Goal: Information Seeking & Learning: Check status

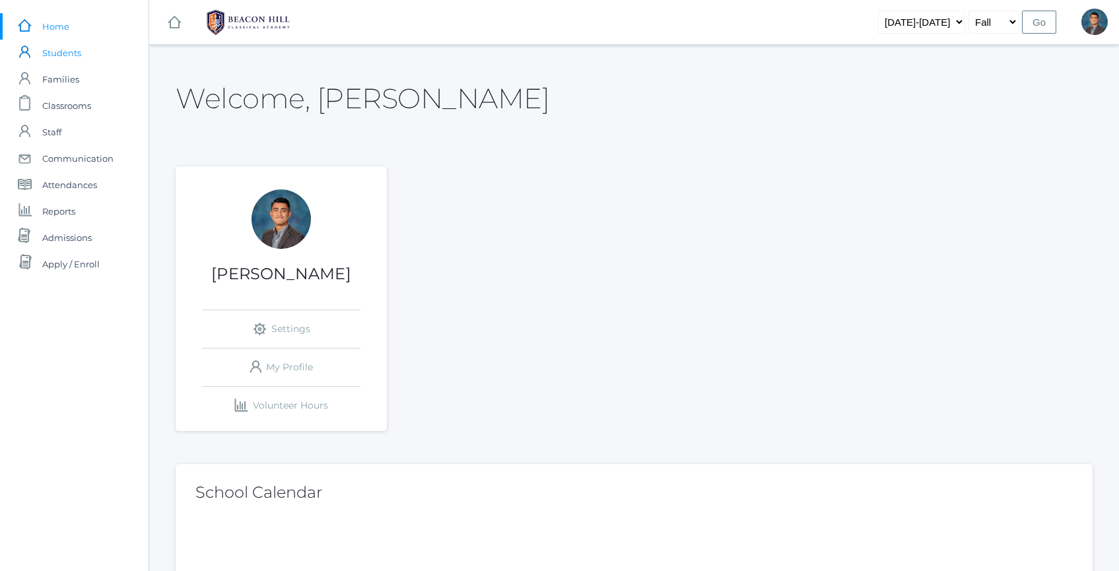
click at [54, 52] on span "Students" at bounding box center [61, 53] width 39 height 26
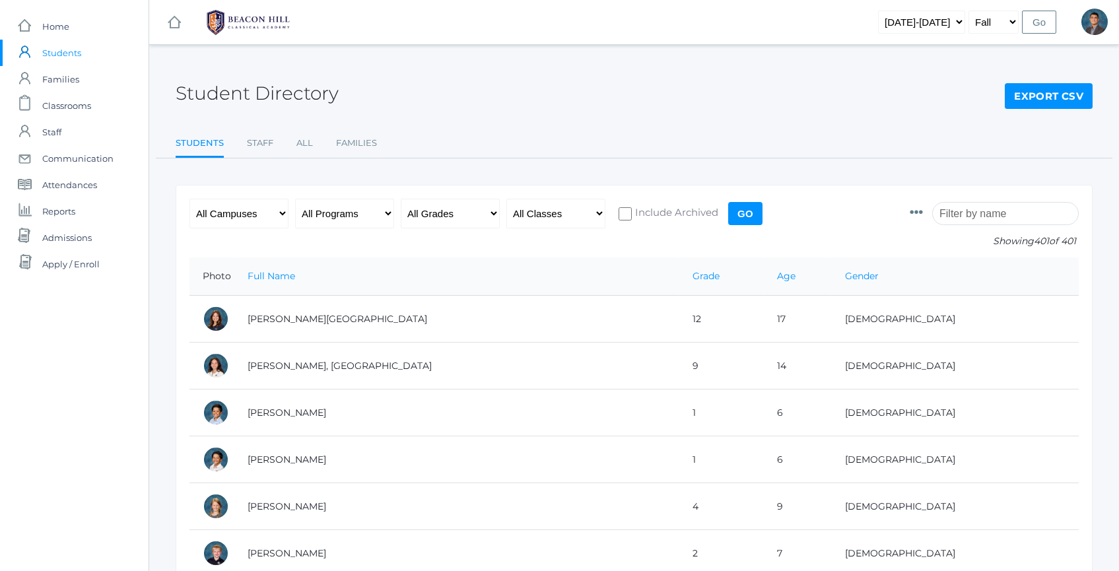
click at [989, 211] on input "search" at bounding box center [1005, 213] width 147 height 23
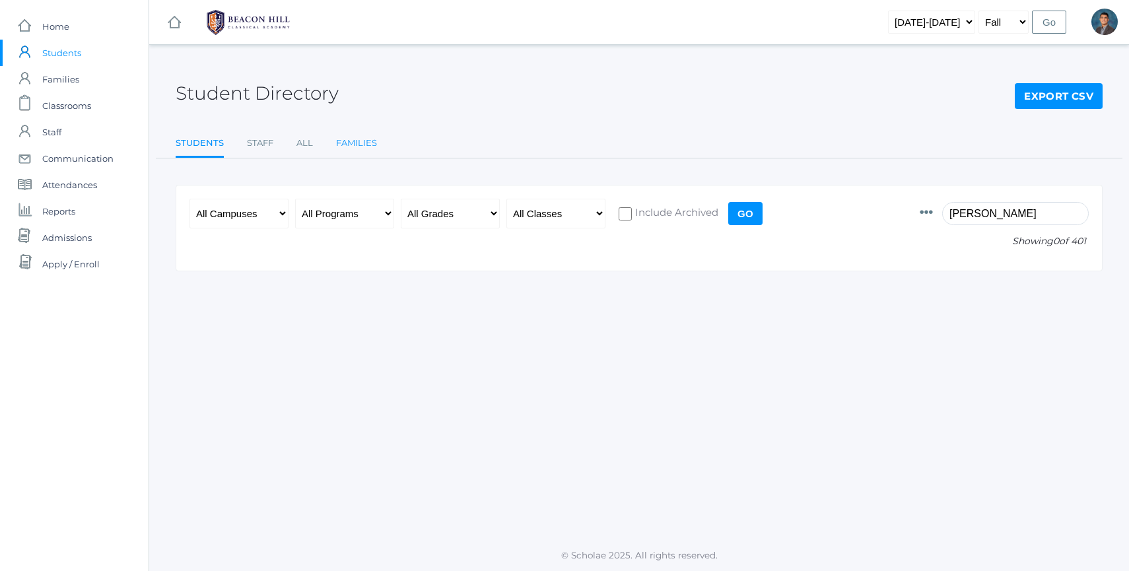
type input "[PERSON_NAME]"
click at [338, 139] on link "Families" at bounding box center [356, 143] width 41 height 26
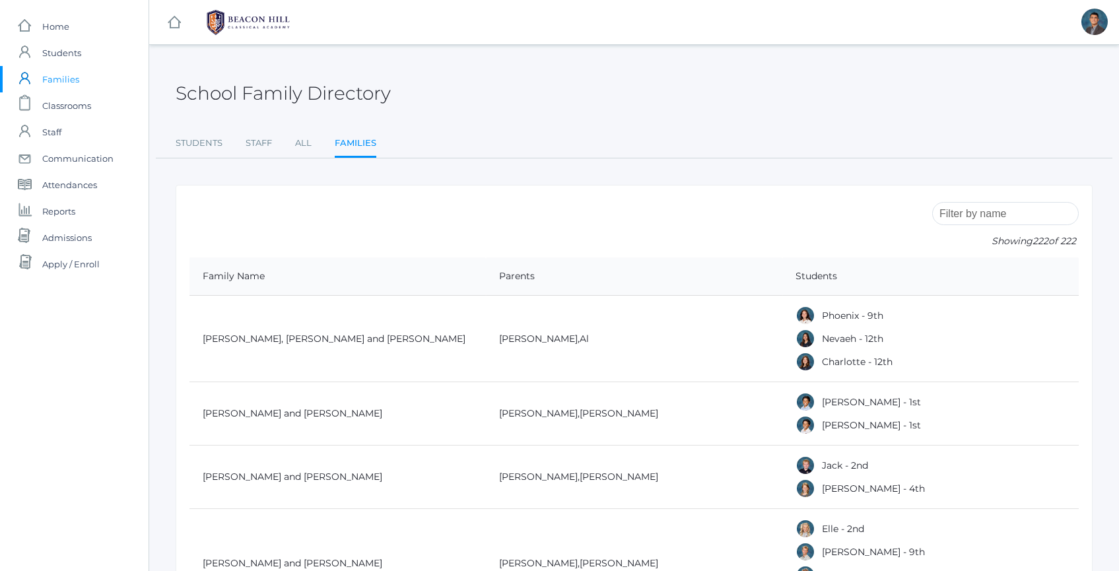
click at [980, 217] on input "search" at bounding box center [1005, 213] width 147 height 23
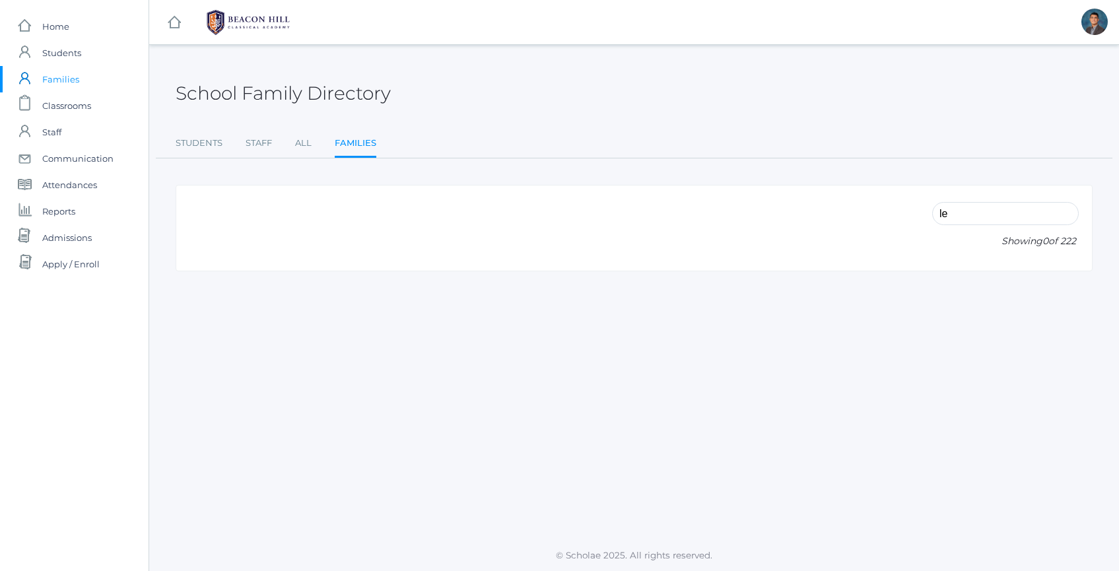
type input "l"
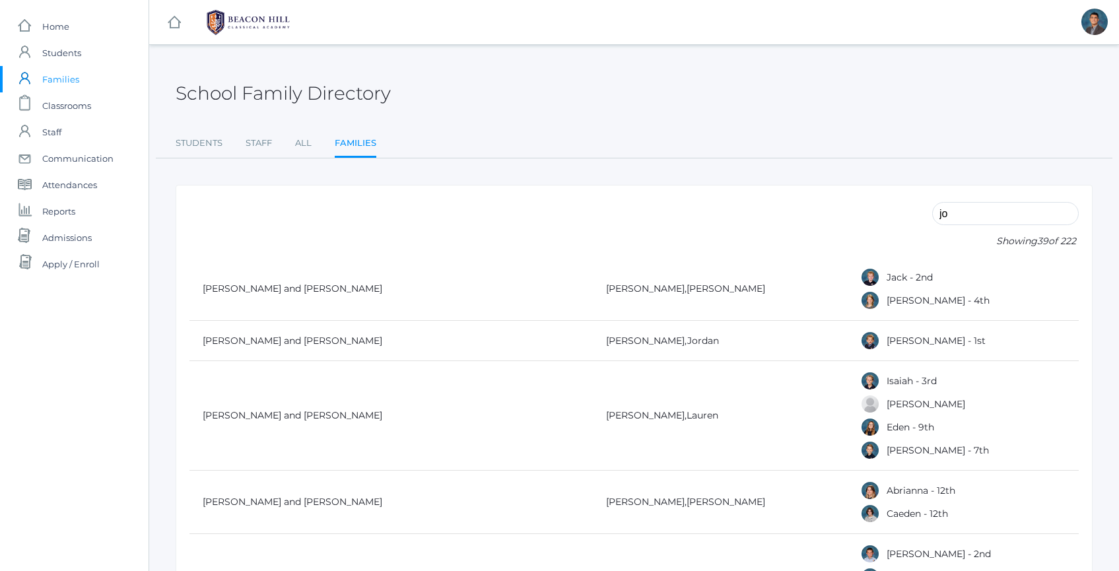
click at [972, 225] on input "jo" at bounding box center [1005, 213] width 147 height 23
click at [975, 225] on input "jo" at bounding box center [1005, 213] width 147 height 23
type input "j"
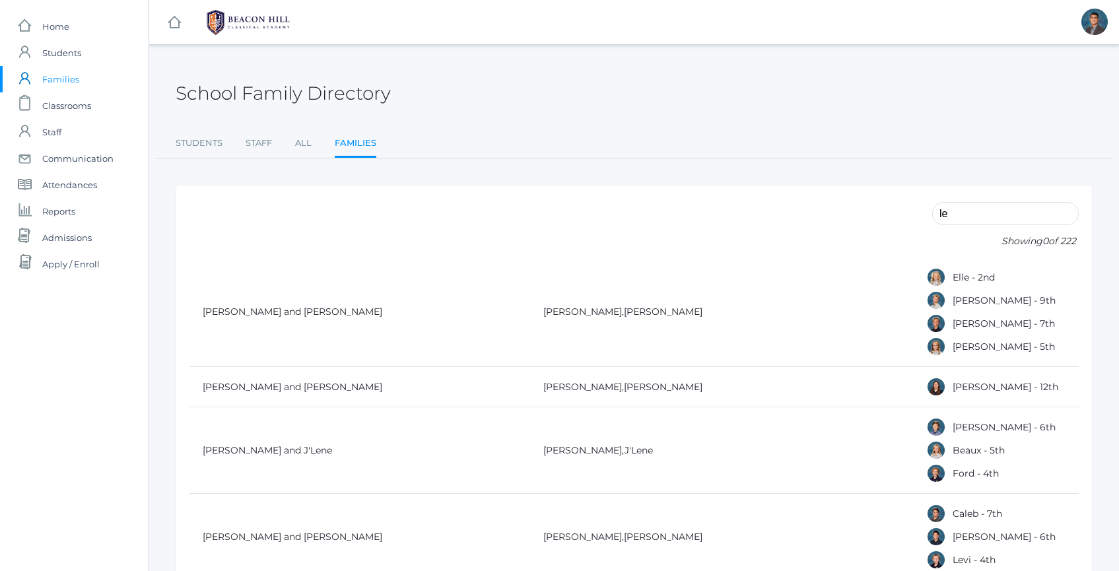
type input "l"
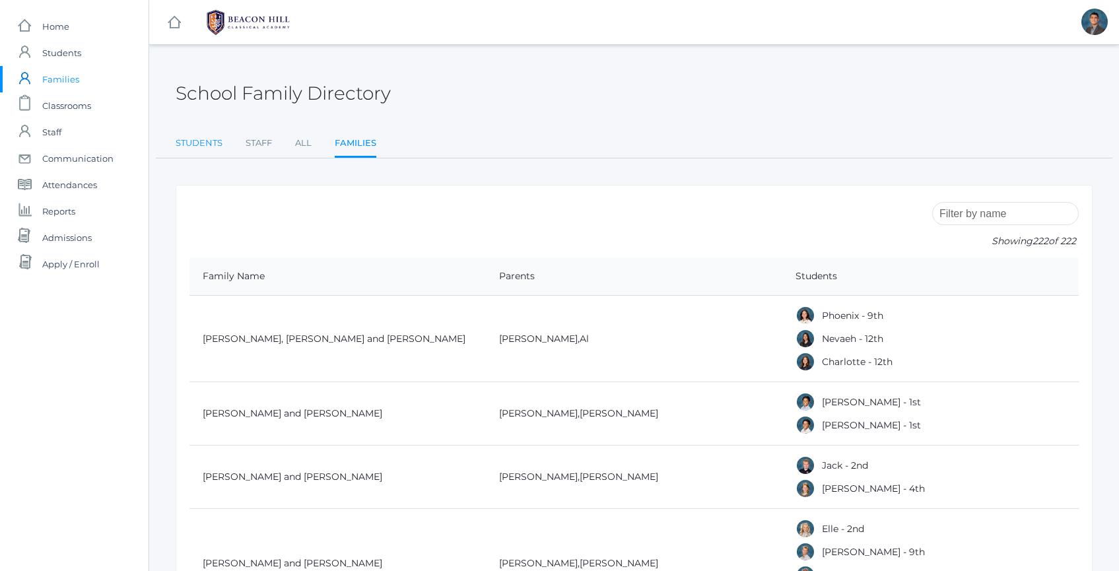
click at [191, 138] on link "Students" at bounding box center [199, 143] width 47 height 26
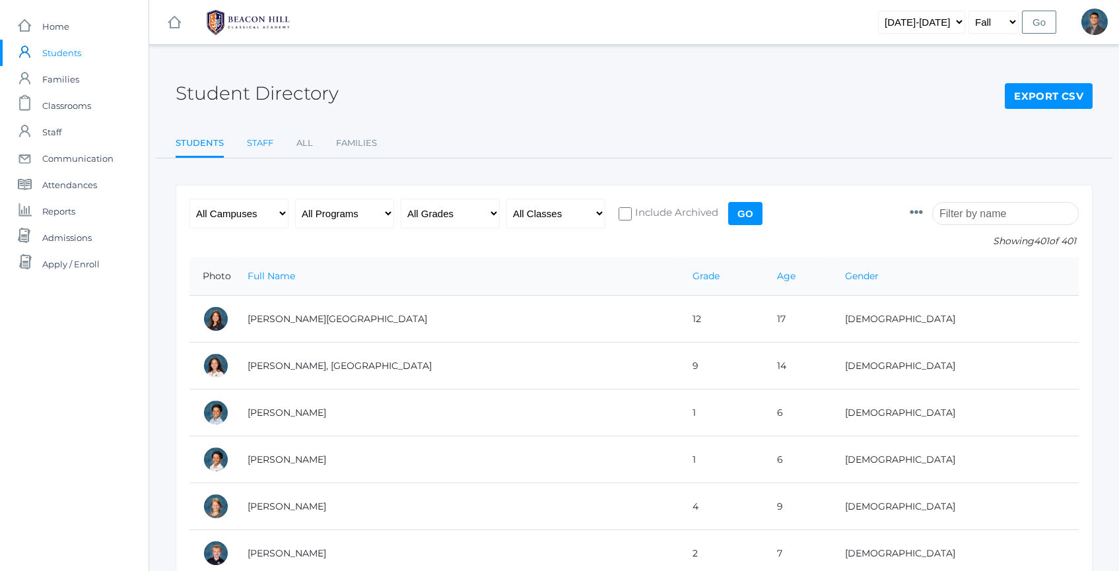
click at [271, 149] on link "Staff" at bounding box center [260, 143] width 26 height 26
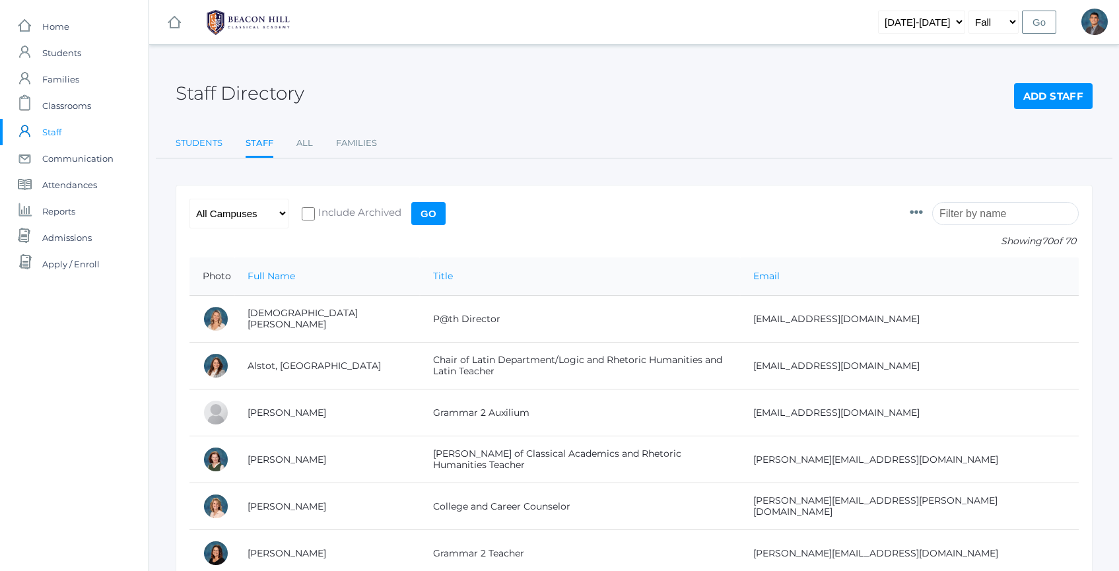
click at [203, 143] on link "Students" at bounding box center [199, 143] width 47 height 26
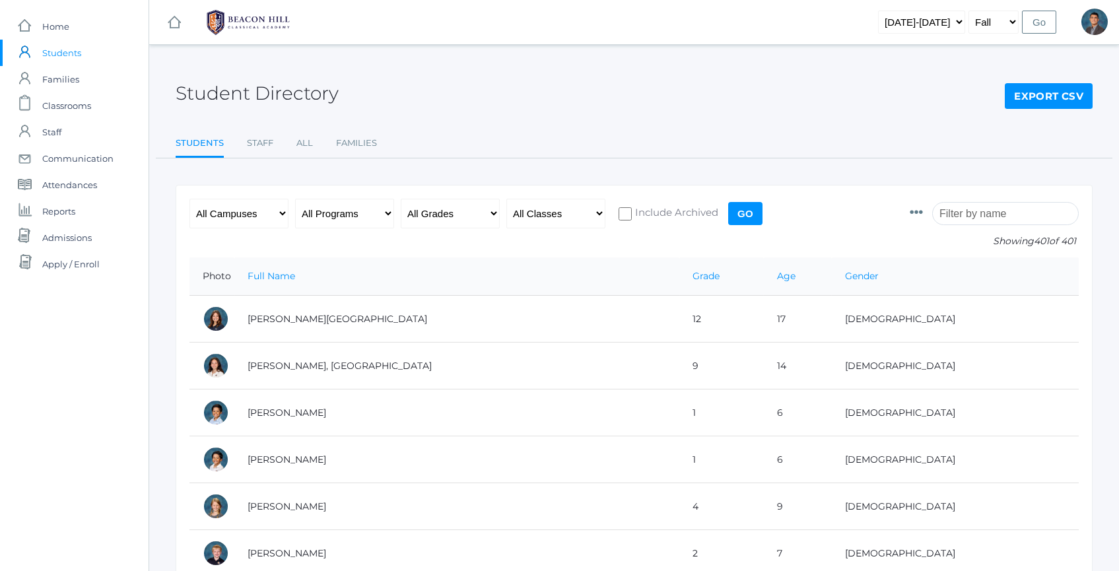
click at [396, 215] on div "All Campuses Upper Campus Lower Campus All Programs Full-Time Collaborative Fou…" at bounding box center [478, 228] width 576 height 59
click at [382, 215] on select "All Programs Full-Time Collaborative Four-Day Affiliate" at bounding box center [344, 214] width 99 height 30
click at [259, 141] on link "Staff" at bounding box center [260, 143] width 26 height 26
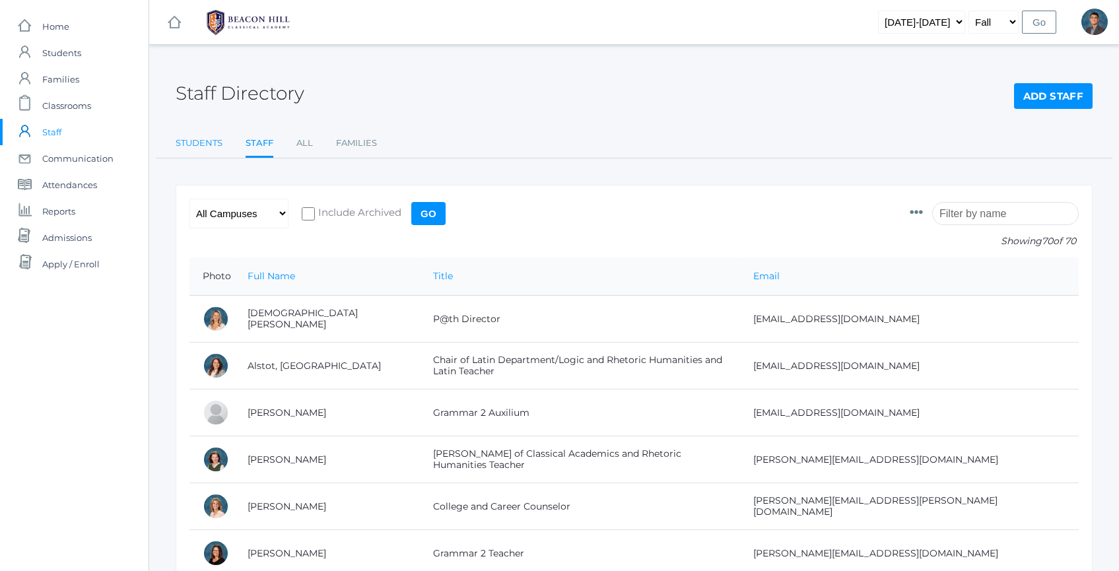
click at [195, 145] on link "Students" at bounding box center [199, 143] width 47 height 26
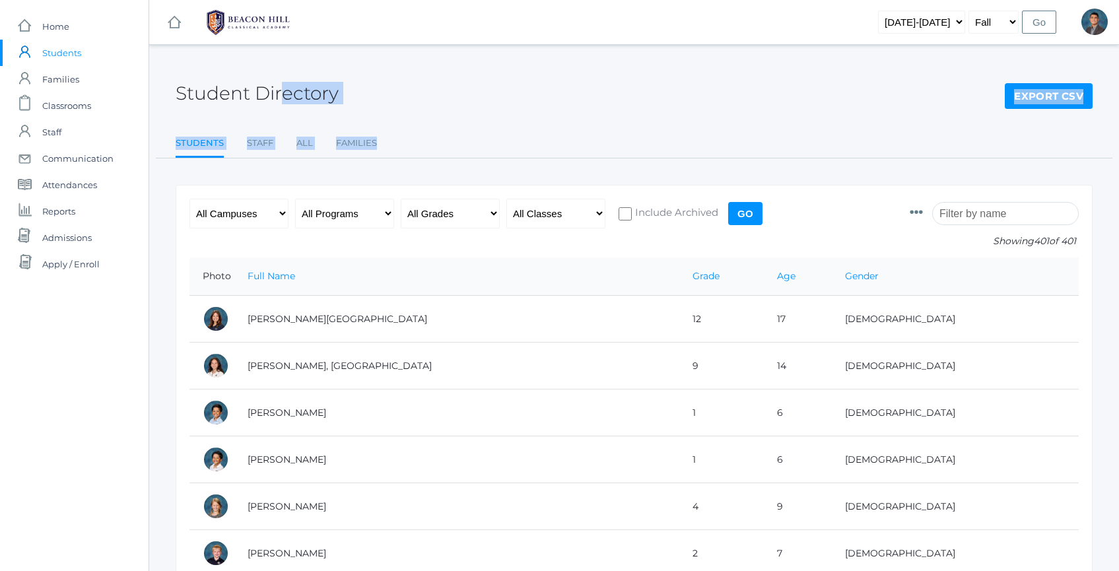
drag, startPoint x: 178, startPoint y: 64, endPoint x: 453, endPoint y: 152, distance: 289.0
click at [454, 152] on ul "Students Staff All Families" at bounding box center [634, 144] width 917 height 28
drag, startPoint x: 454, startPoint y: 152, endPoint x: 358, endPoint y: 60, distance: 132.6
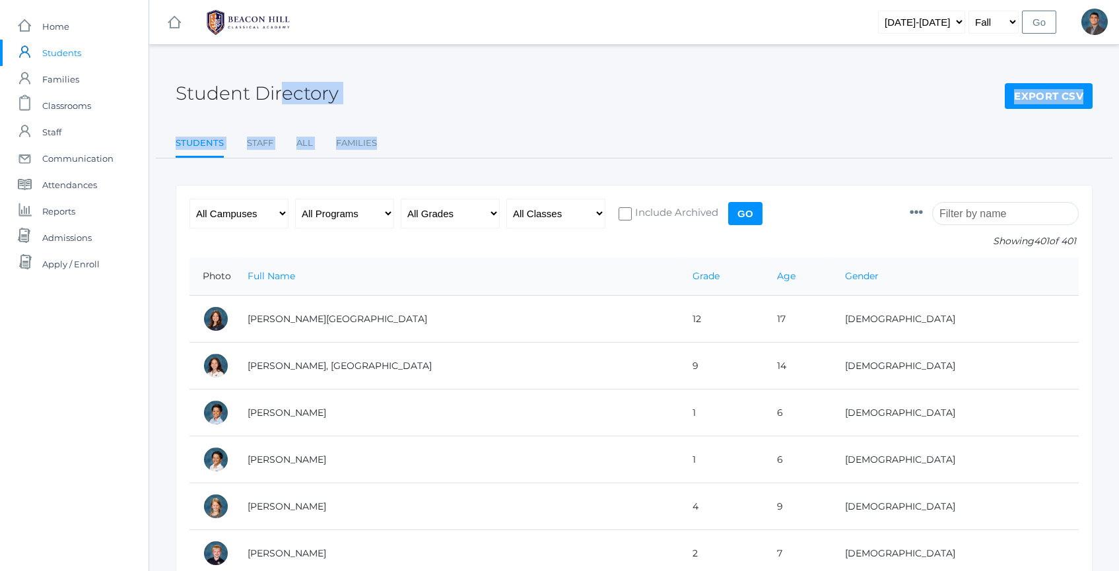
drag, startPoint x: 356, startPoint y: 57, endPoint x: 429, endPoint y: 125, distance: 99.5
click at [433, 130] on ul "Students Staff All Families" at bounding box center [634, 144] width 917 height 28
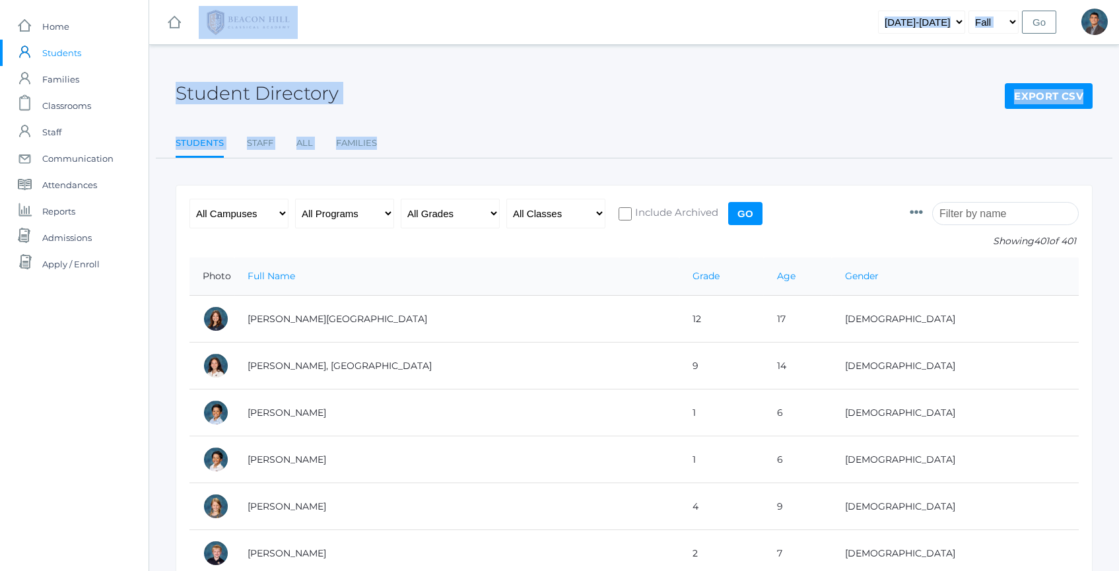
drag, startPoint x: 433, startPoint y: 130, endPoint x: 366, endPoint y: 39, distance: 113.3
click at [366, 39] on div "icons/ui/navigation/hamburger Created with Sketch. icons/ui/navigation/home Cre…" at bounding box center [634, 22] width 970 height 44
drag, startPoint x: 366, startPoint y: 39, endPoint x: 429, endPoint y: 139, distance: 118.2
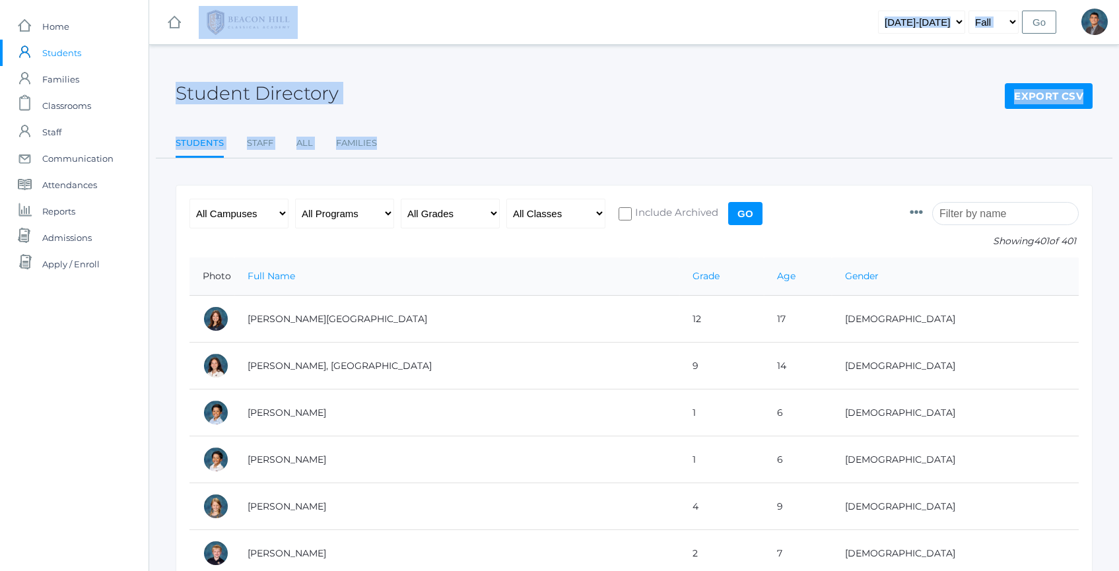
click at [429, 139] on ul "Students Staff All Families" at bounding box center [634, 144] width 917 height 28
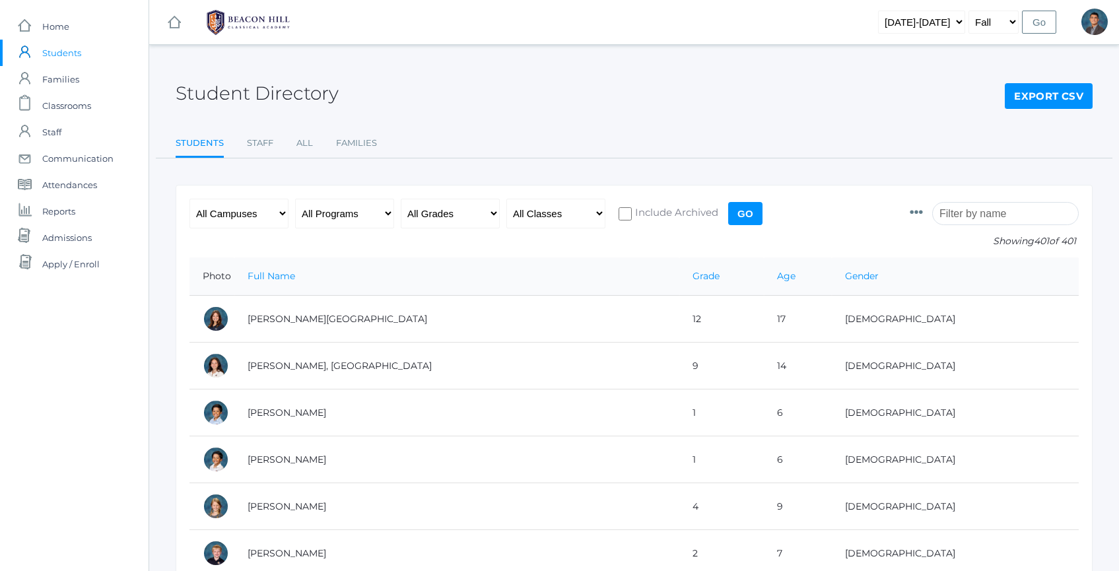
click at [70, 50] on span "Students" at bounding box center [61, 53] width 39 height 26
click at [75, 84] on span "Families" at bounding box center [60, 79] width 37 height 26
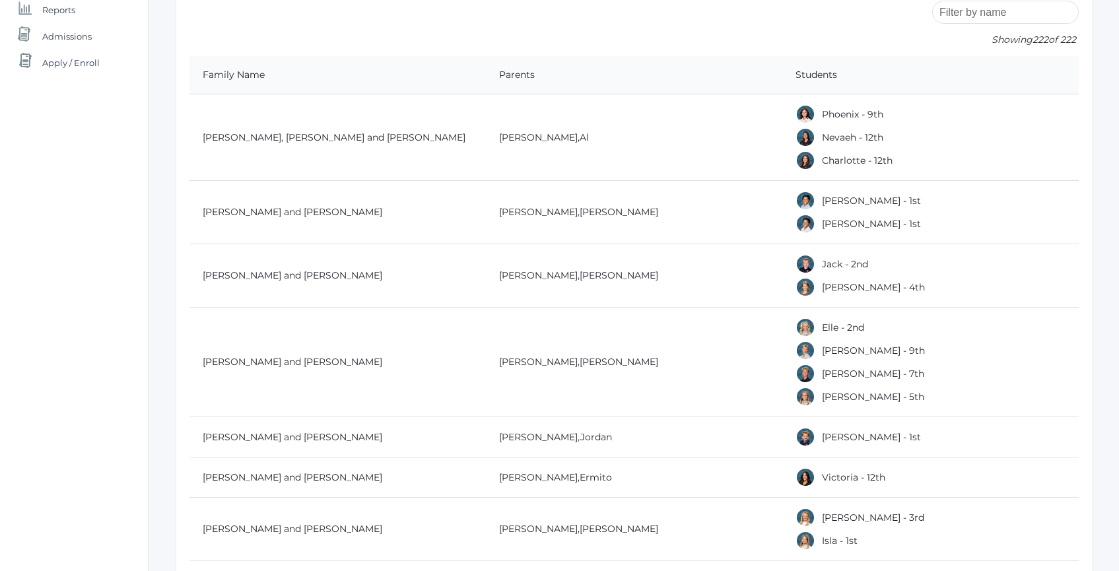
scroll to position [55, 0]
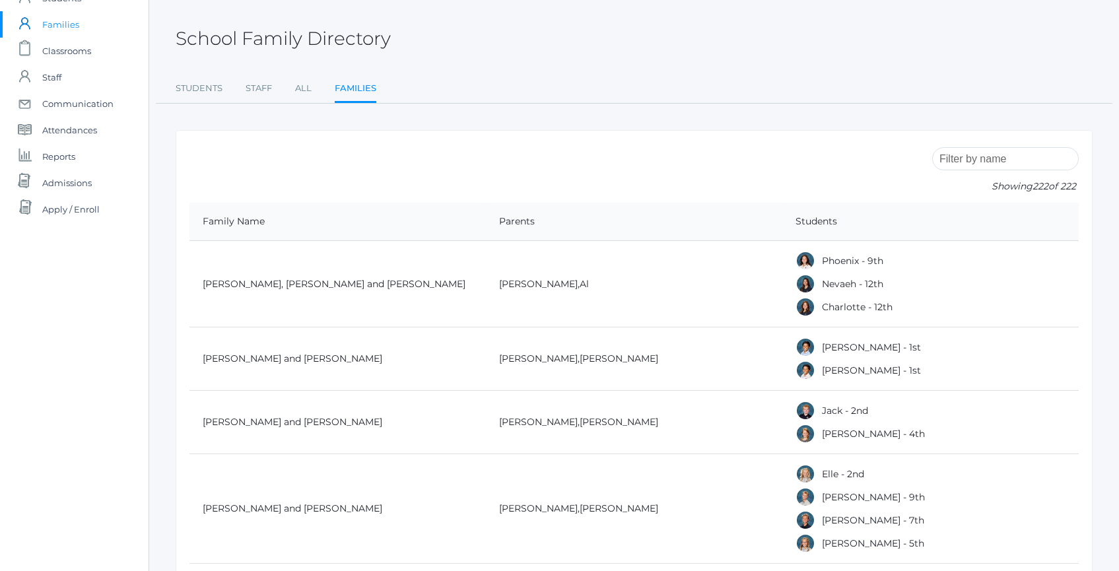
click at [991, 157] on input "search" at bounding box center [1005, 158] width 147 height 23
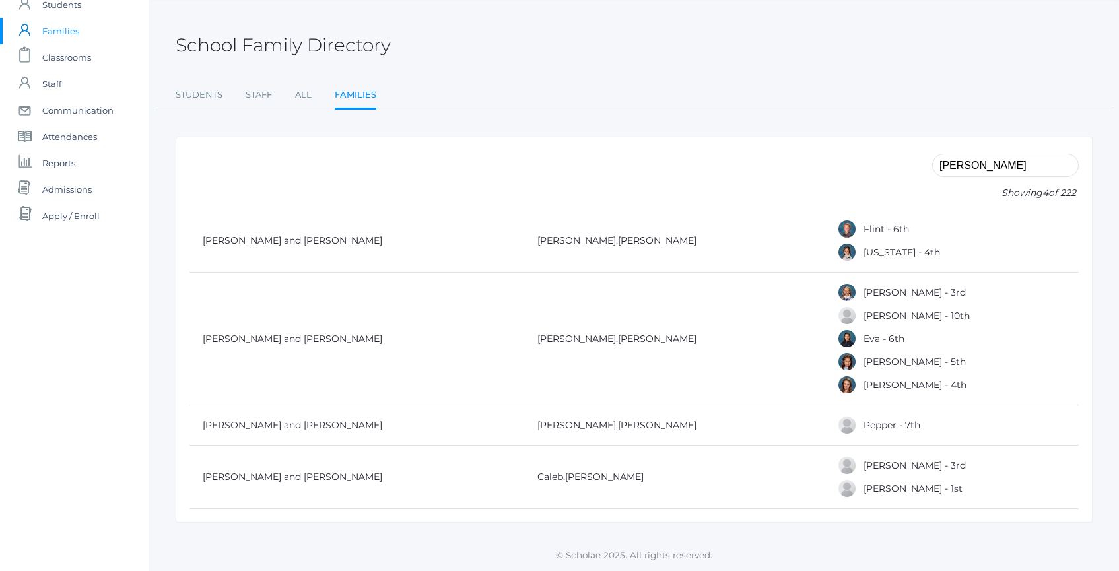
scroll to position [0, 0]
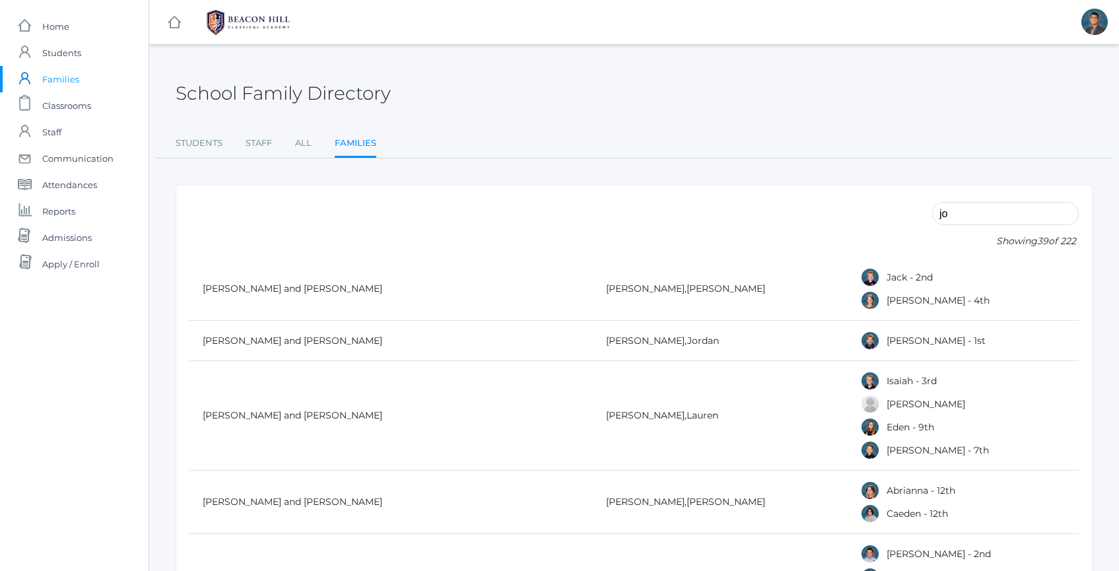
type input "j"
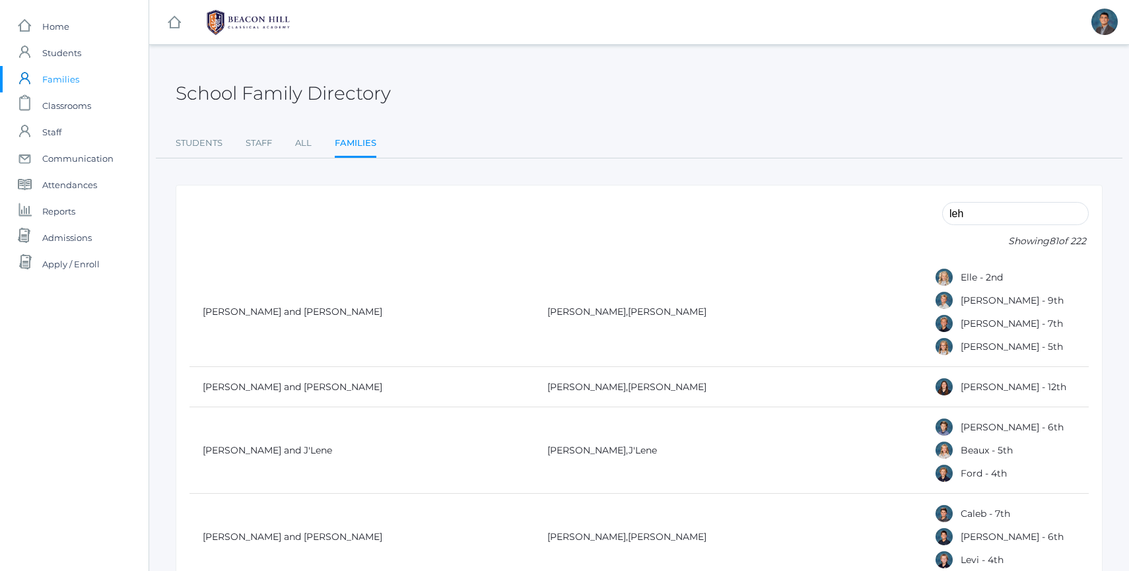
type input "lehr"
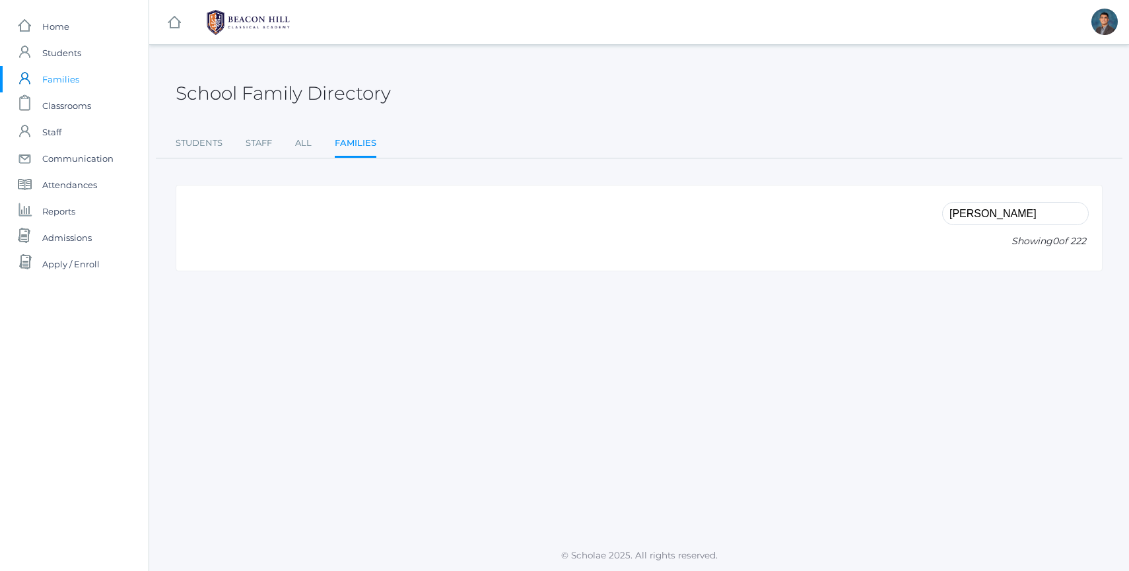
click at [1004, 207] on input "lehr" at bounding box center [1015, 213] width 147 height 23
click at [1004, 208] on input "lehr" at bounding box center [1015, 213] width 147 height 23
click at [1004, 207] on input "lehr" at bounding box center [1015, 213] width 147 height 23
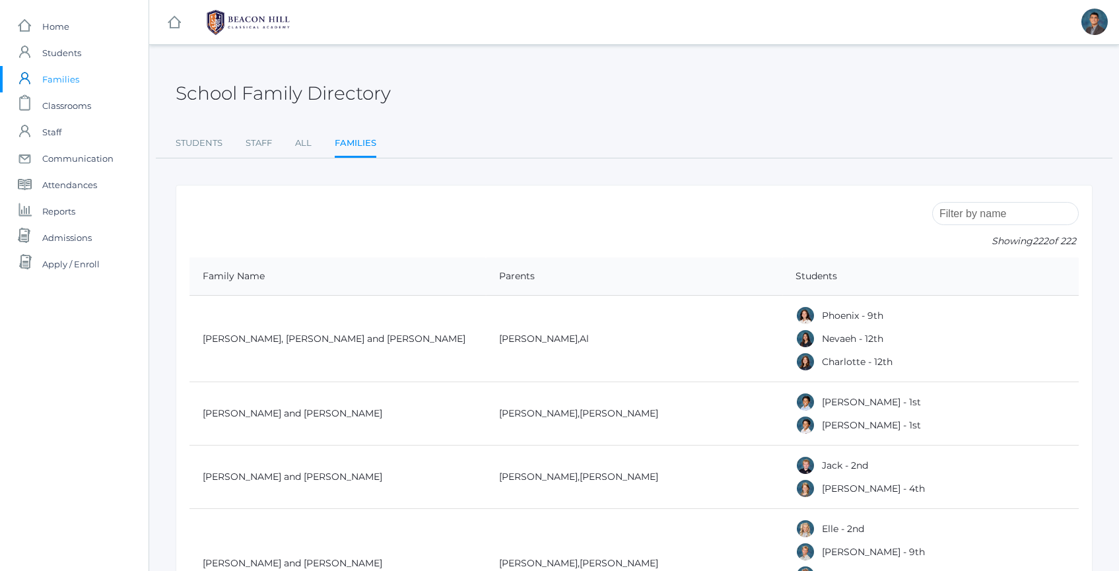
click at [664, 151] on ul "Students Staff All Families" at bounding box center [634, 144] width 917 height 28
click at [67, 138] on link "icons/user/plain Created with Sketch. Staff" at bounding box center [74, 132] width 149 height 26
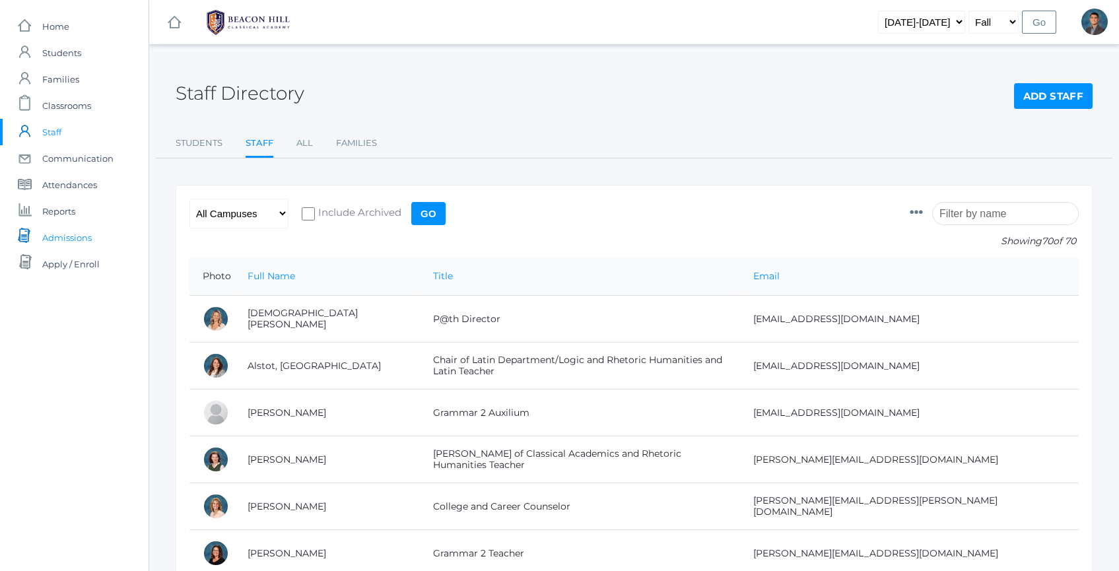
click at [87, 238] on span "Admissions" at bounding box center [67, 238] width 50 height 26
click at [1020, 217] on input "search" at bounding box center [1005, 213] width 147 height 23
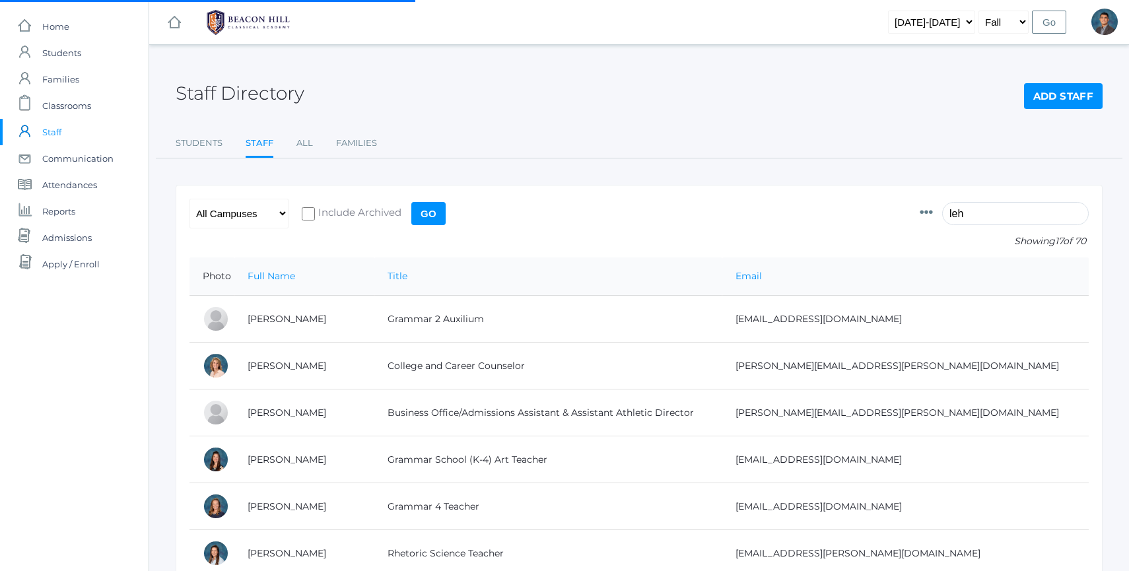
type input "lehr"
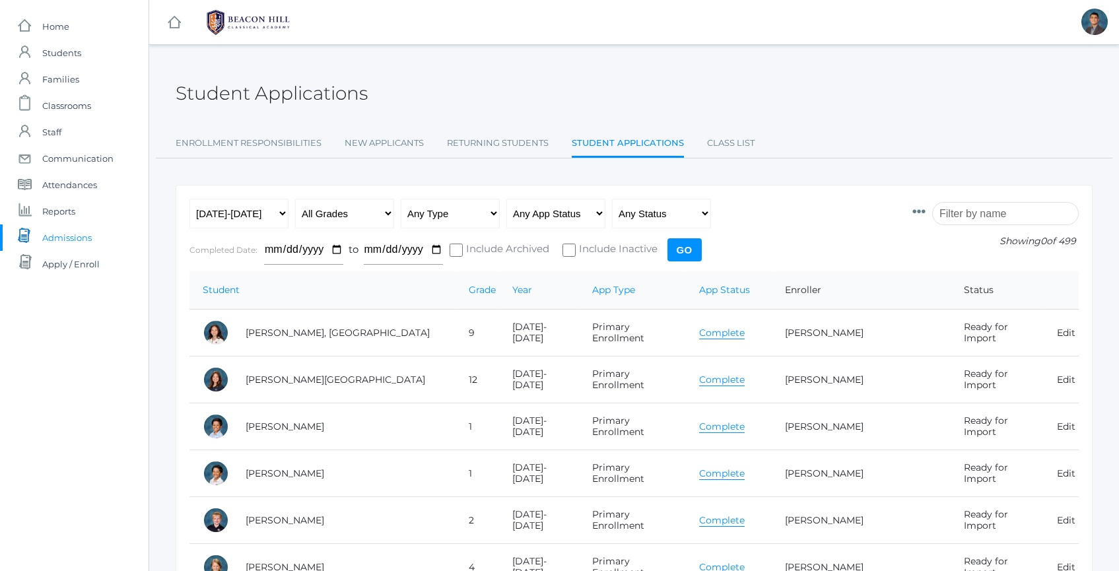
click at [996, 213] on input "search" at bounding box center [1005, 213] width 147 height 23
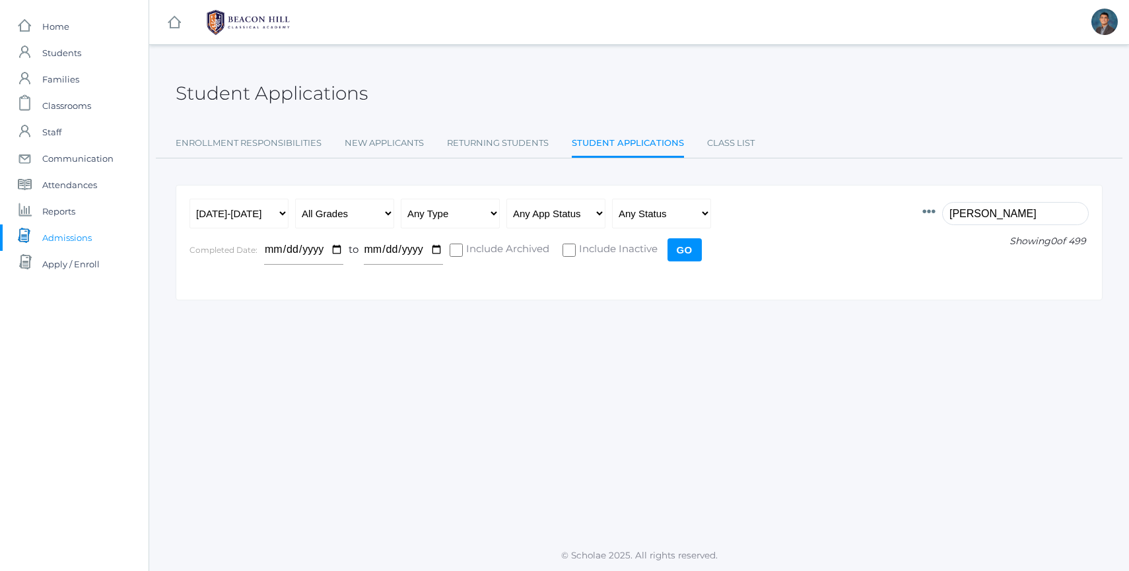
type input "lehr"
click at [421, 129] on div "Student Applications Enrollment Responsibilities New Applicants Returning Stude…" at bounding box center [639, 109] width 927 height 97
click at [256, 218] on select "Any Year 2019-2020 2020-2021 2021-2022 2022-2023 2023-2024 2024-2025 2025-2026" at bounding box center [239, 214] width 99 height 30
select select "[DATE]-[DATE]"
click at [696, 254] on input "Go" at bounding box center [685, 249] width 34 height 23
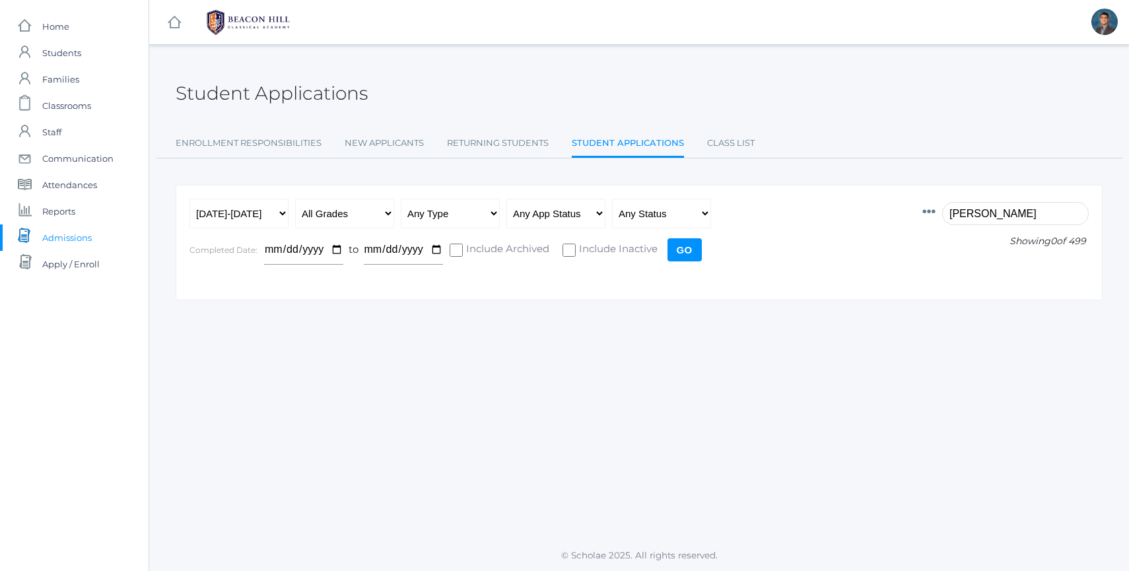
click at [973, 207] on input "lehr" at bounding box center [1015, 213] width 147 height 23
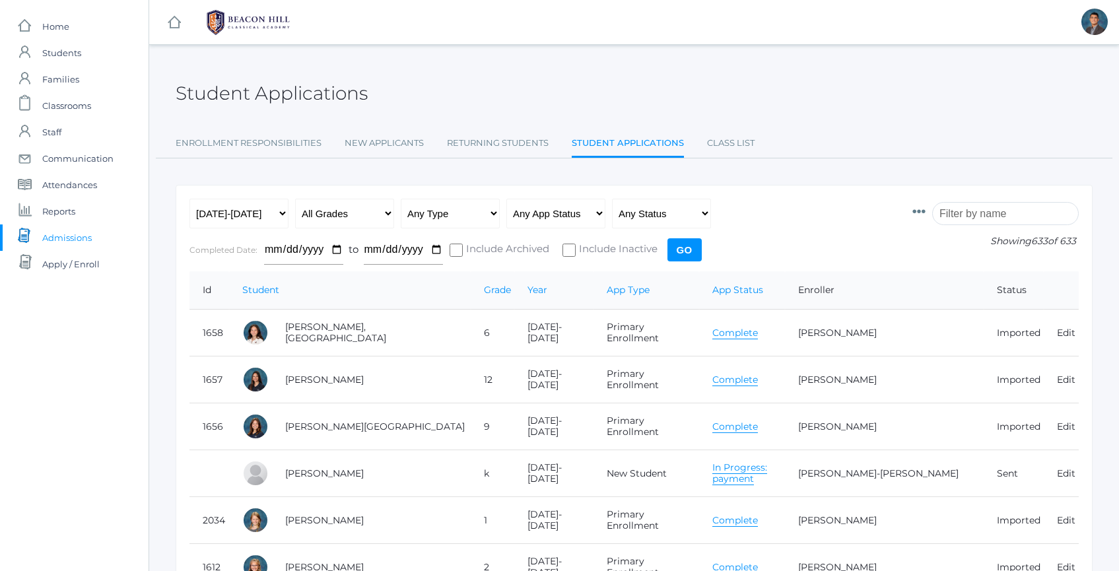
click at [975, 218] on input "search" at bounding box center [1005, 213] width 147 height 23
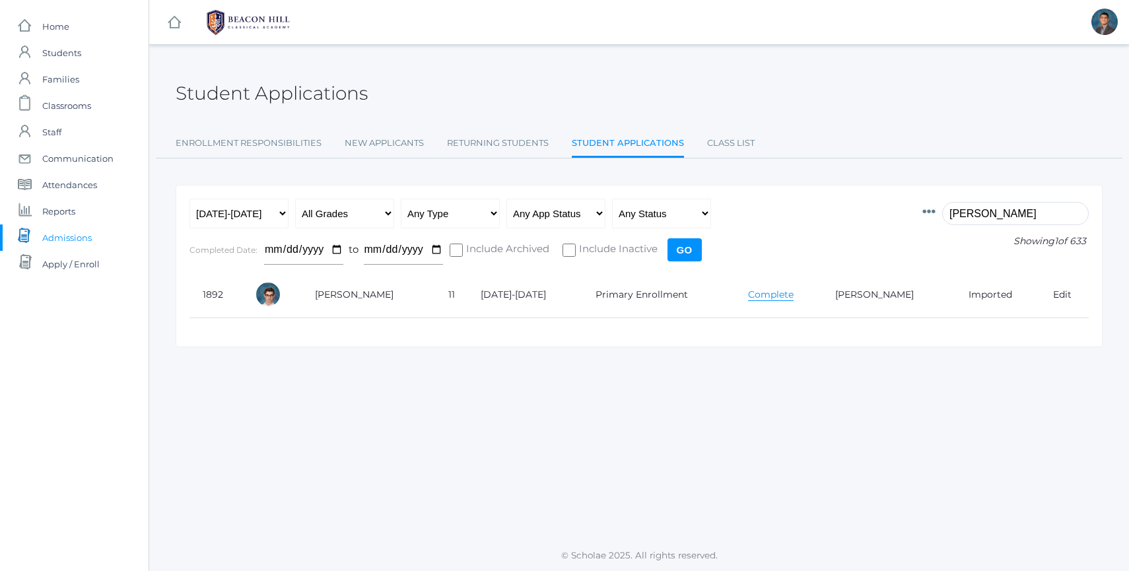
type input "[PERSON_NAME]"
click at [234, 221] on select "Any Year 2019-2020 2020-2021 2021-2022 2022-2023 2023-2024 2024-2025 2025-2026" at bounding box center [239, 214] width 99 height 30
select select "[DATE]-[DATE]"
click at [693, 254] on input "Go" at bounding box center [685, 249] width 34 height 23
click at [967, 215] on input "[PERSON_NAME]" at bounding box center [1015, 213] width 147 height 23
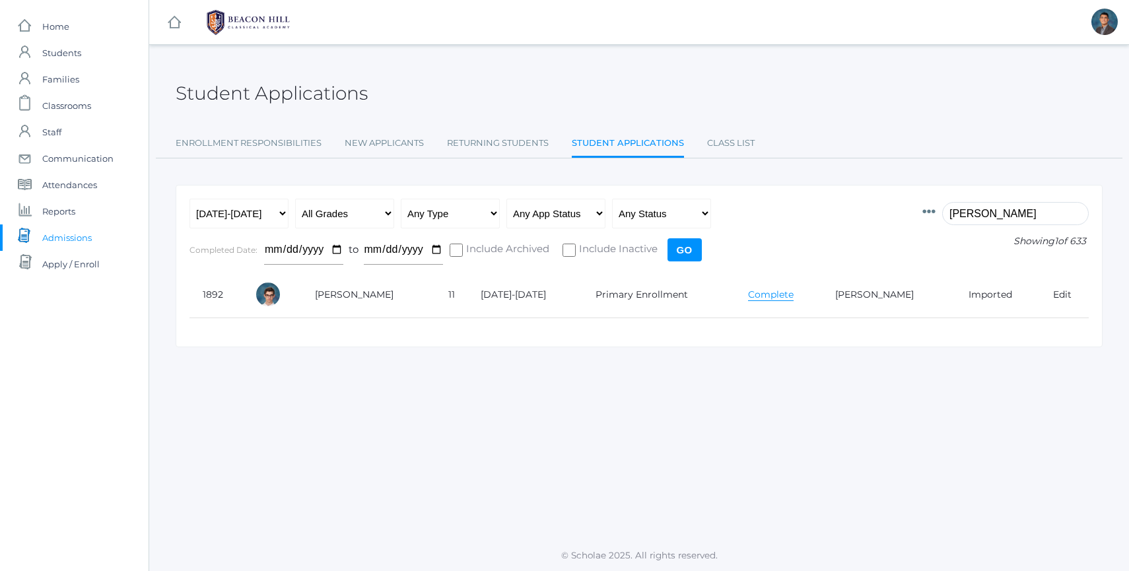
click at [967, 215] on input "[PERSON_NAME]" at bounding box center [1015, 213] width 147 height 23
type input "[PERSON_NAME]"
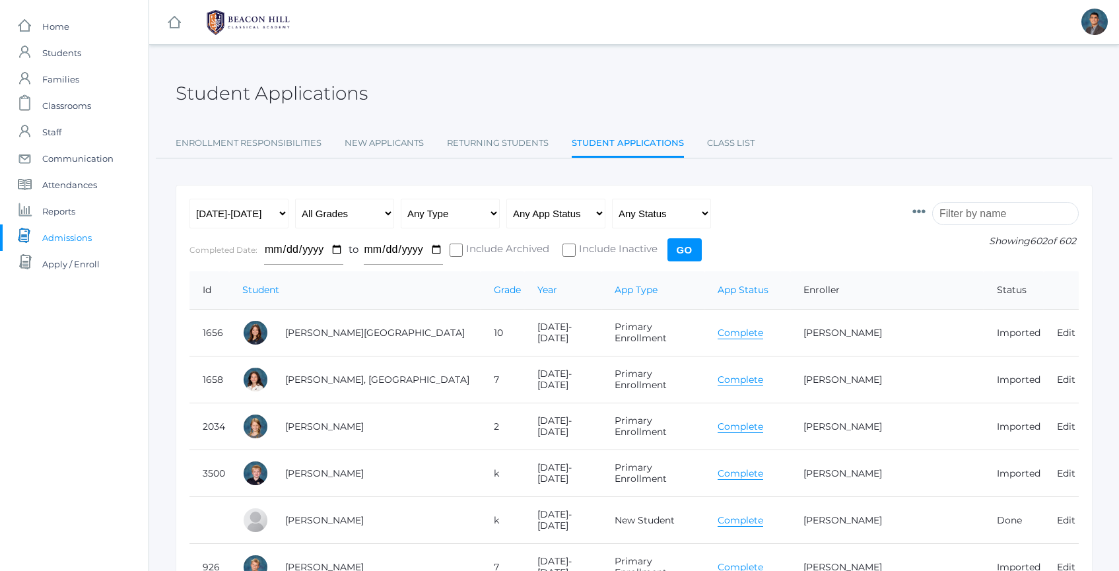
click at [989, 226] on div "Id Student Current Grade Grade Year App Type App Status Fee Vol Hour Fee Sweats…" at bounding box center [996, 235] width 166 height 73
click at [991, 214] on input "search" at bounding box center [1005, 213] width 147 height 23
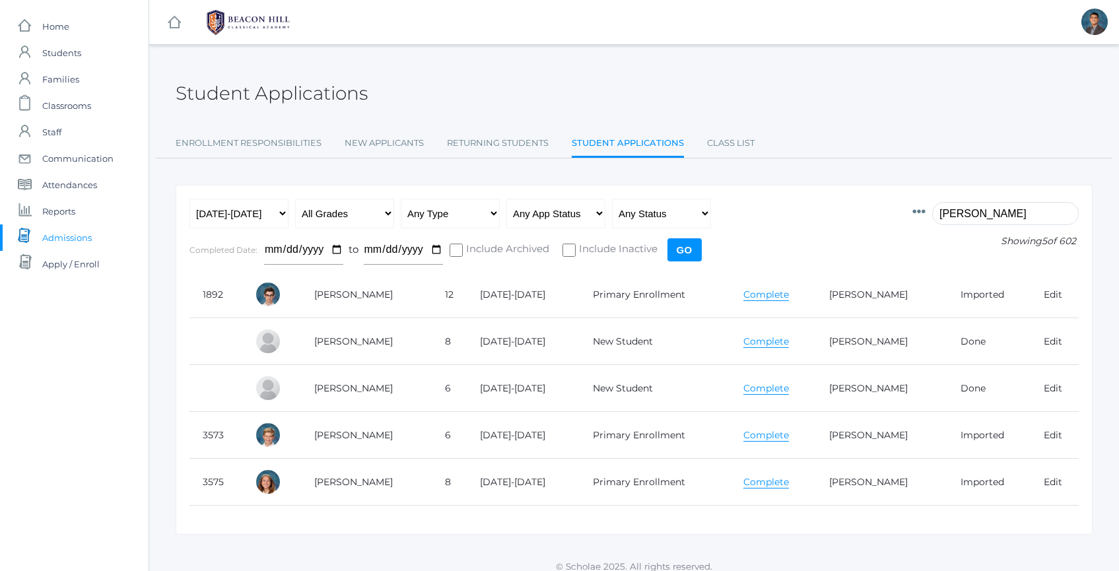
type input "lehr"
click at [784, 390] on link "Complete" at bounding box center [767, 388] width 46 height 13
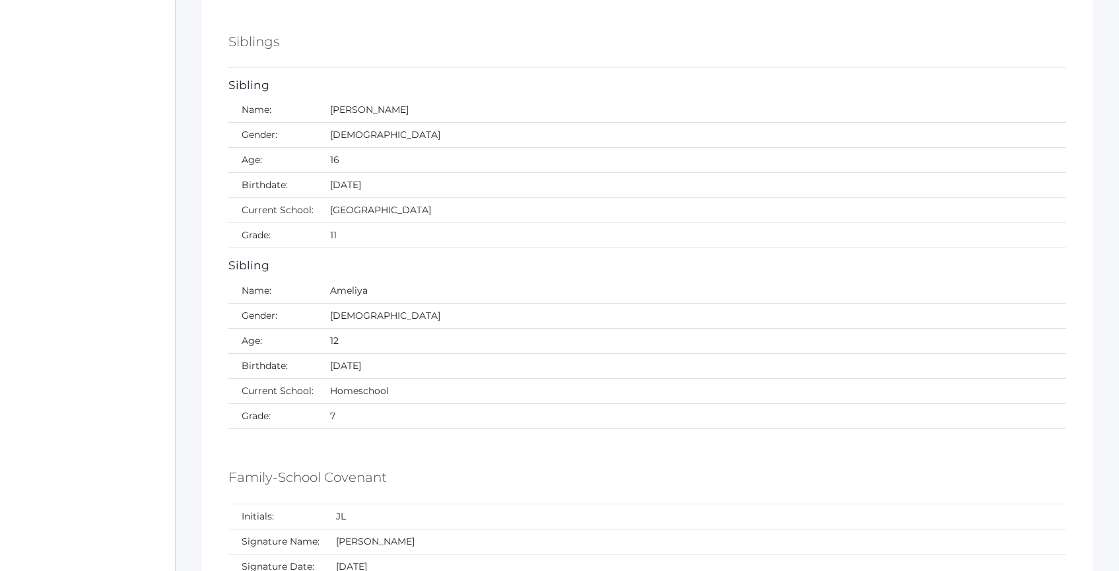
scroll to position [3290, 0]
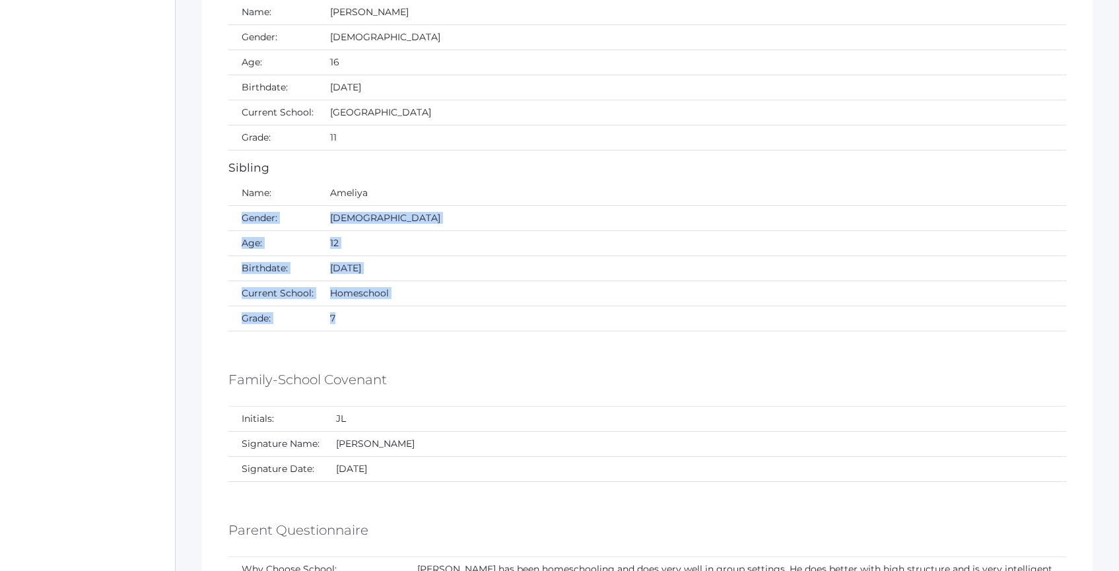
drag, startPoint x: 509, startPoint y: 195, endPoint x: 563, endPoint y: 316, distance: 131.5
click at [562, 314] on tbody "Name: Ameliya Gender: Female Age: 12 Birthdate: 04/08/2010 Current School: Home…" at bounding box center [647, 256] width 838 height 151
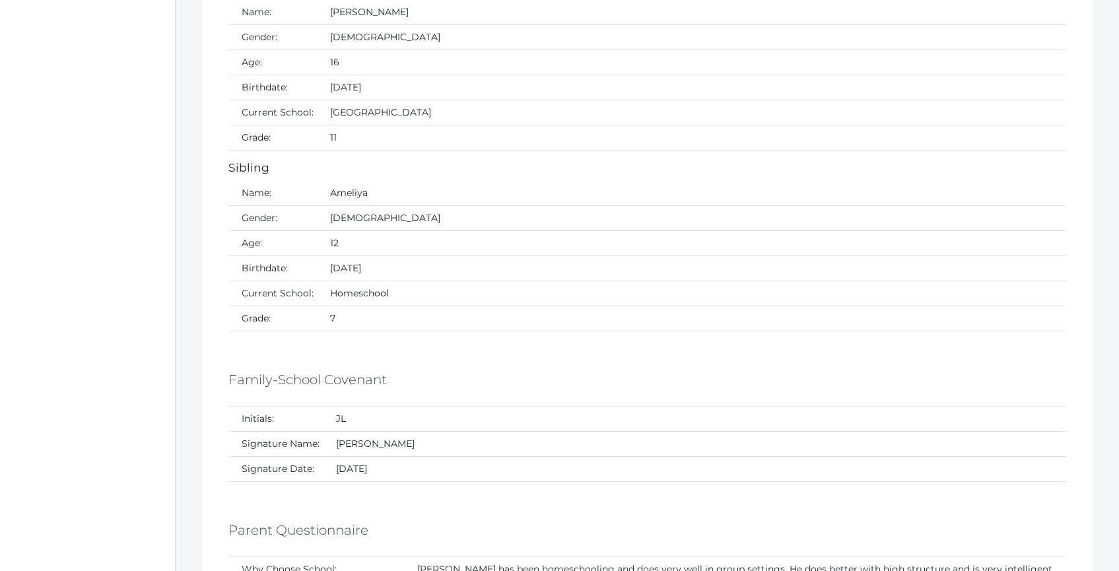
click at [563, 315] on td "7" at bounding box center [691, 318] width 749 height 25
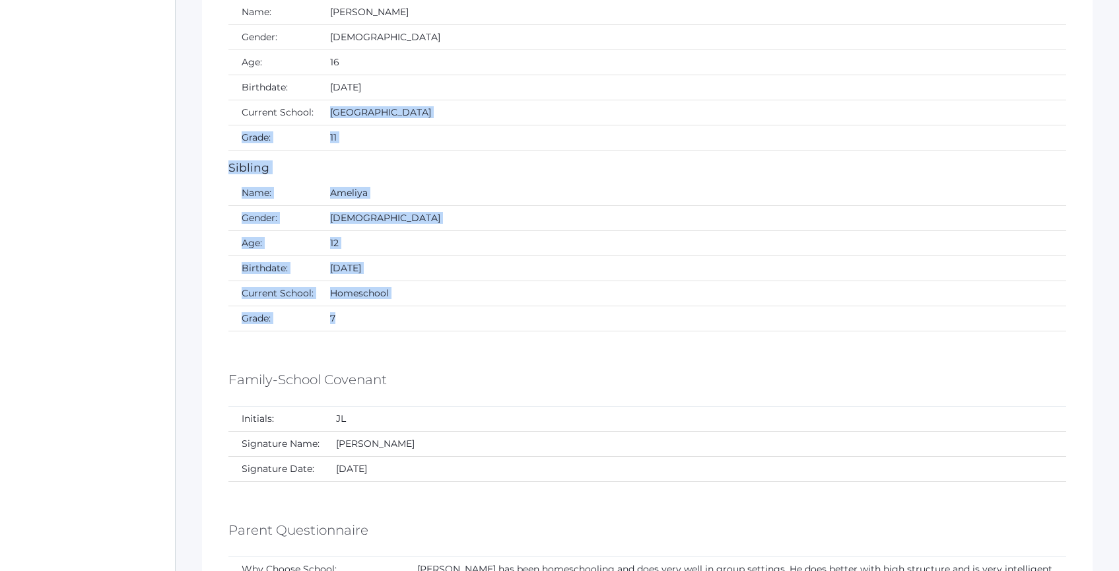
drag, startPoint x: 563, startPoint y: 317, endPoint x: 472, endPoint y: 99, distance: 235.9
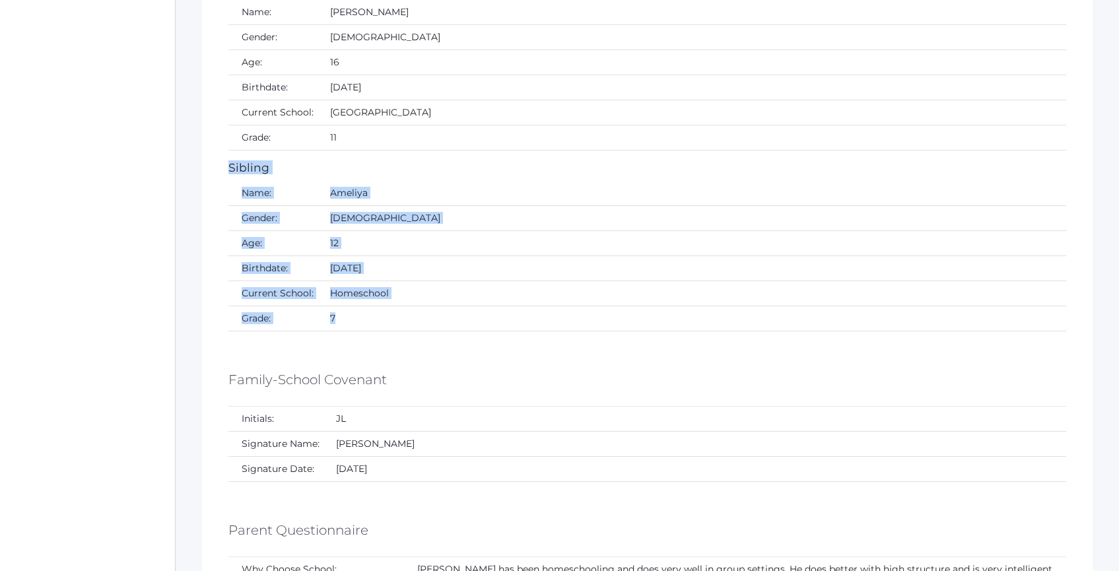
drag, startPoint x: 466, startPoint y: 153, endPoint x: 535, endPoint y: 337, distance: 197.2
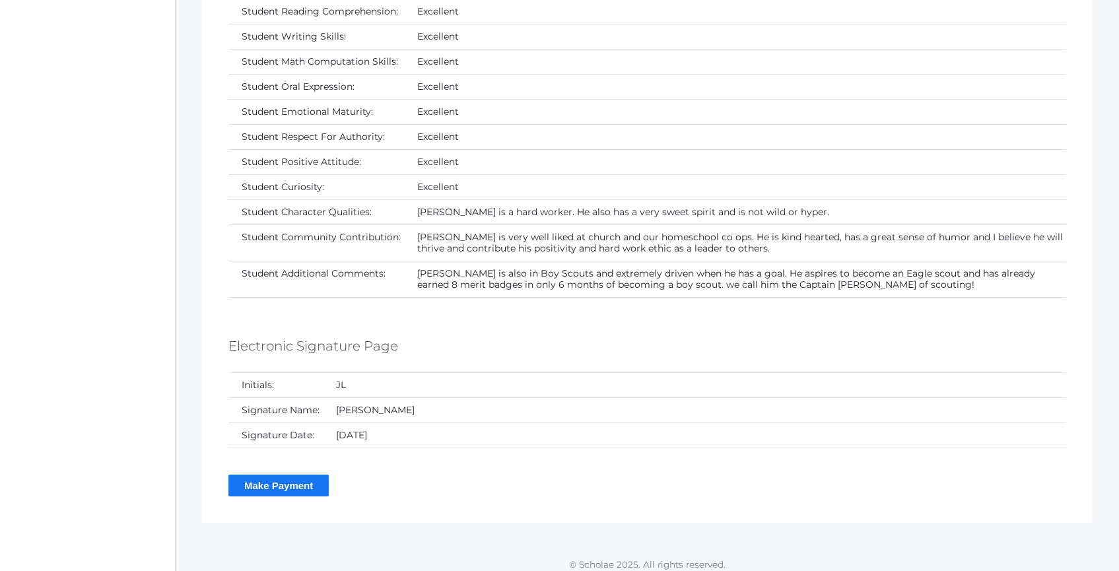
scroll to position [3894, 0]
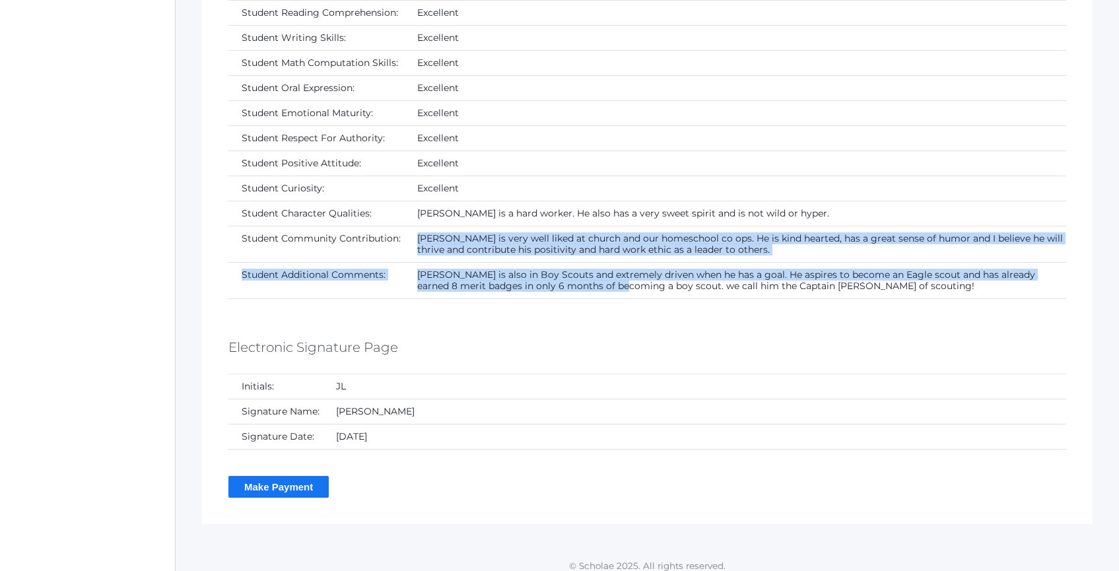
drag, startPoint x: 530, startPoint y: 226, endPoint x: 627, endPoint y: 300, distance: 122.2
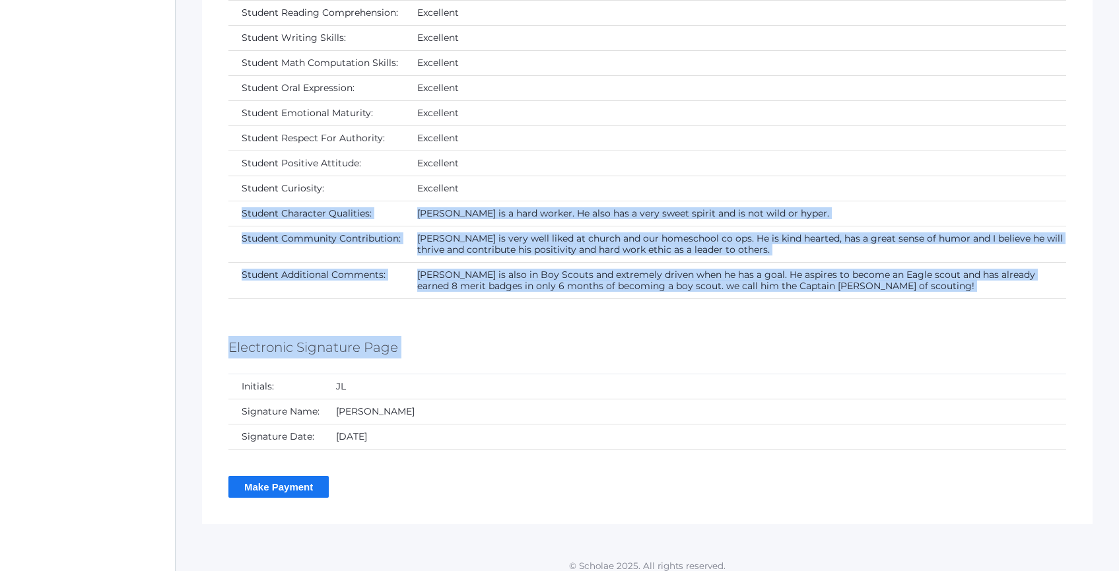
drag, startPoint x: 627, startPoint y: 300, endPoint x: 526, endPoint y: 187, distance: 151.5
click at [526, 187] on td "Excellent" at bounding box center [735, 188] width 662 height 25
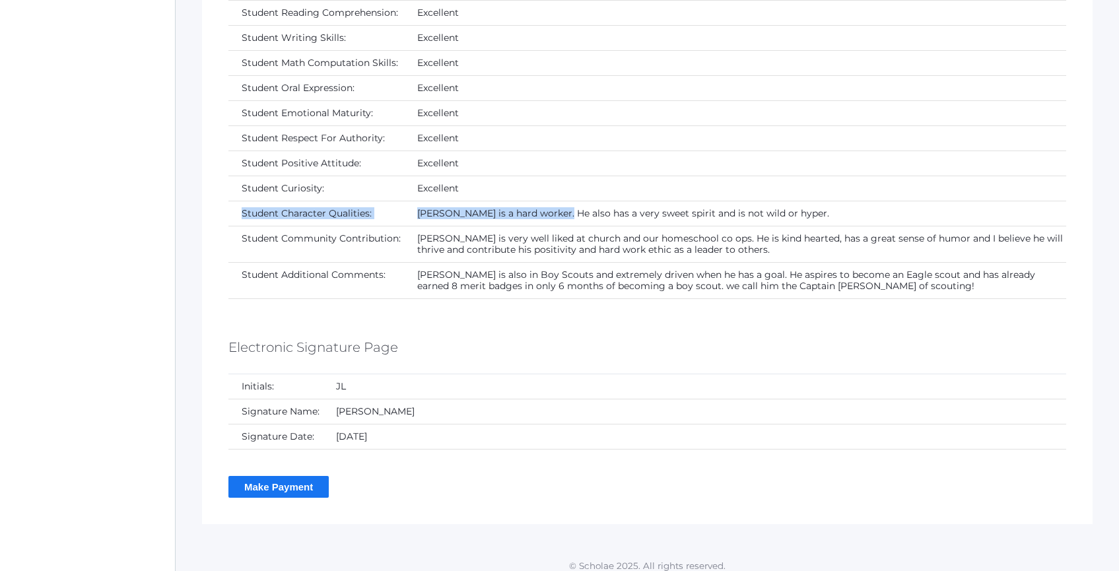
drag, startPoint x: 528, startPoint y: 188, endPoint x: 643, endPoint y: 283, distance: 148.2
click at [636, 277] on tbody "Why Choose School: Joey has been homeschooling and does very well in group sett…" at bounding box center [647, 126] width 838 height 346
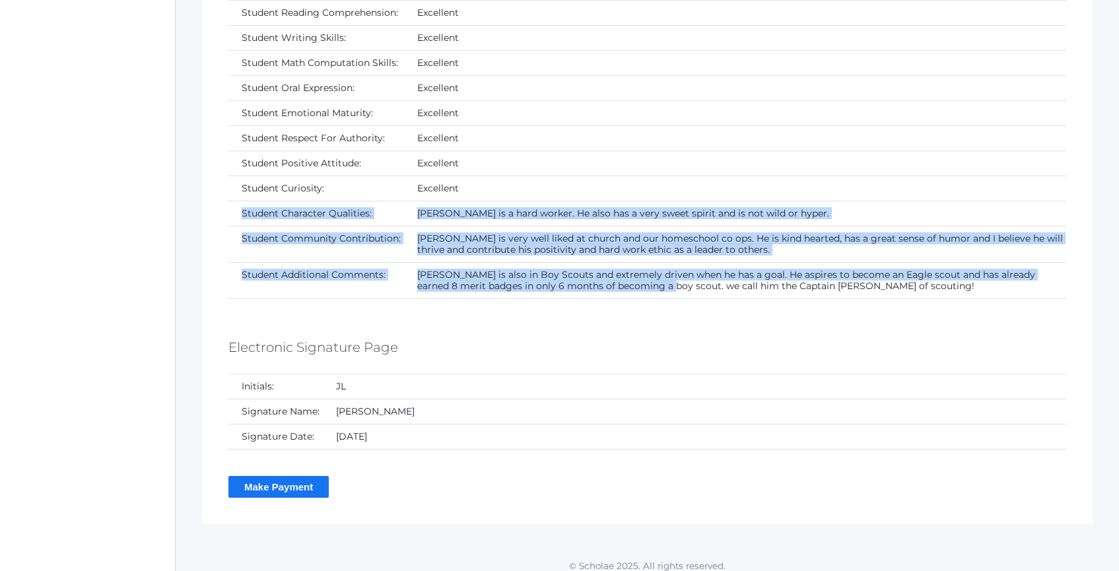
click at [643, 283] on td "Joey is also in Boy Scouts and extremely driven when he has a goal. He aspires …" at bounding box center [735, 280] width 662 height 36
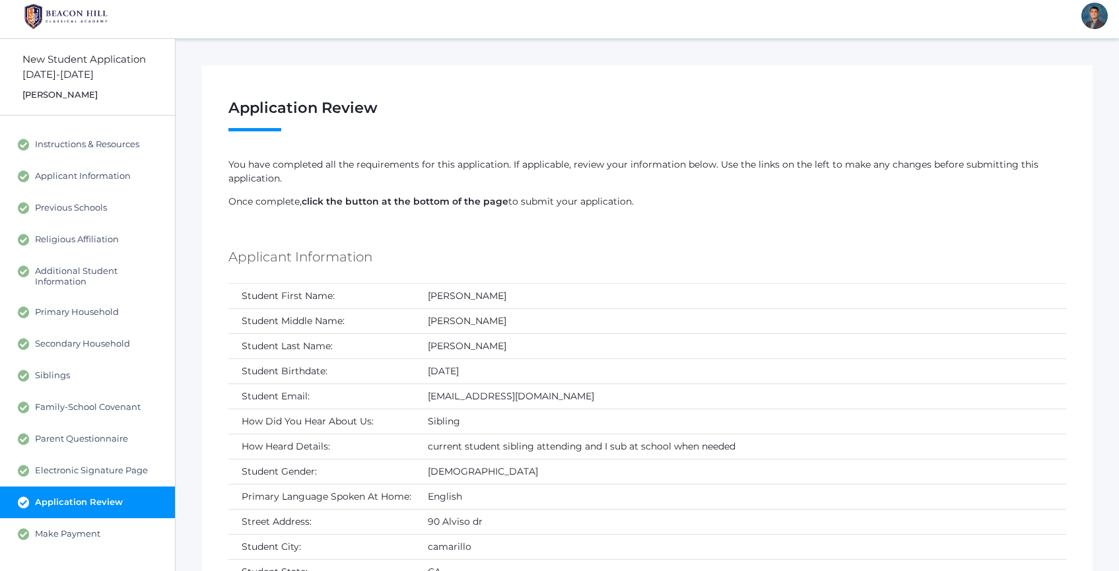
scroll to position [0, 0]
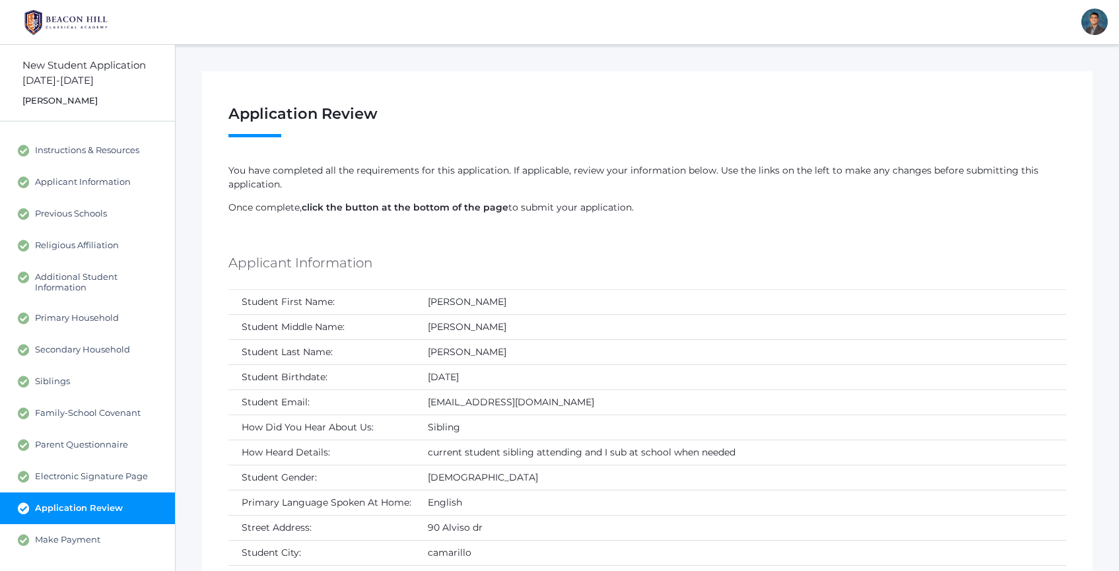
click at [458, 374] on td "12/14/2011" at bounding box center [741, 377] width 652 height 25
click at [464, 374] on td "12/14/2011" at bounding box center [741, 377] width 652 height 25
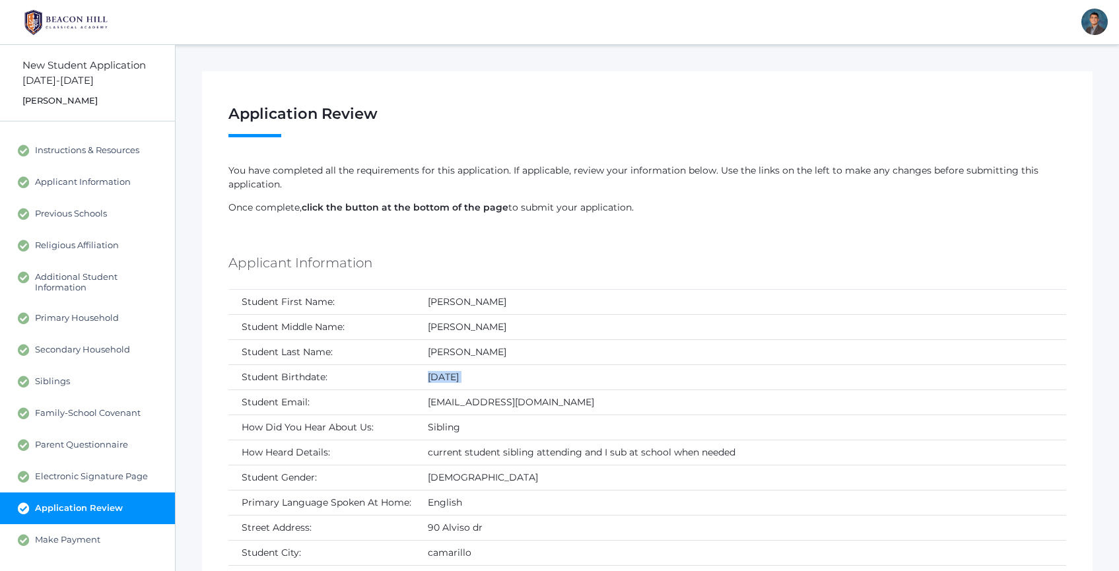
click at [464, 374] on td "12/14/2011" at bounding box center [741, 377] width 652 height 25
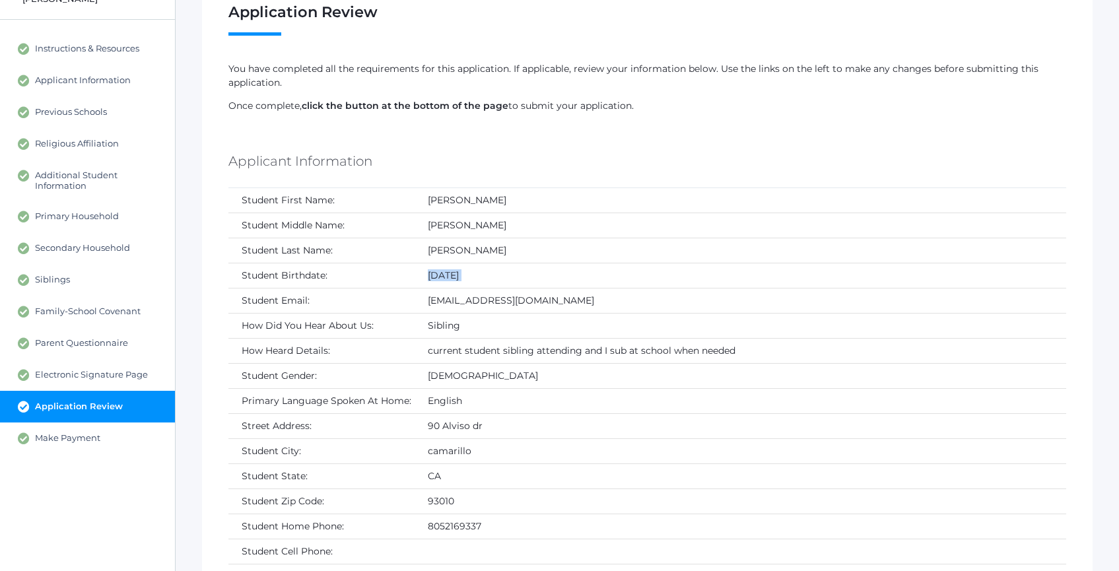
drag, startPoint x: 438, startPoint y: 197, endPoint x: 489, endPoint y: 281, distance: 98.1
click at [489, 281] on tbody "Student First Name: Jen Student Middle Name: Michael Student Last Name: Lehr St…" at bounding box center [647, 426] width 838 height 477
click at [258, 186] on div "Applicant Information" at bounding box center [647, 163] width 838 height 49
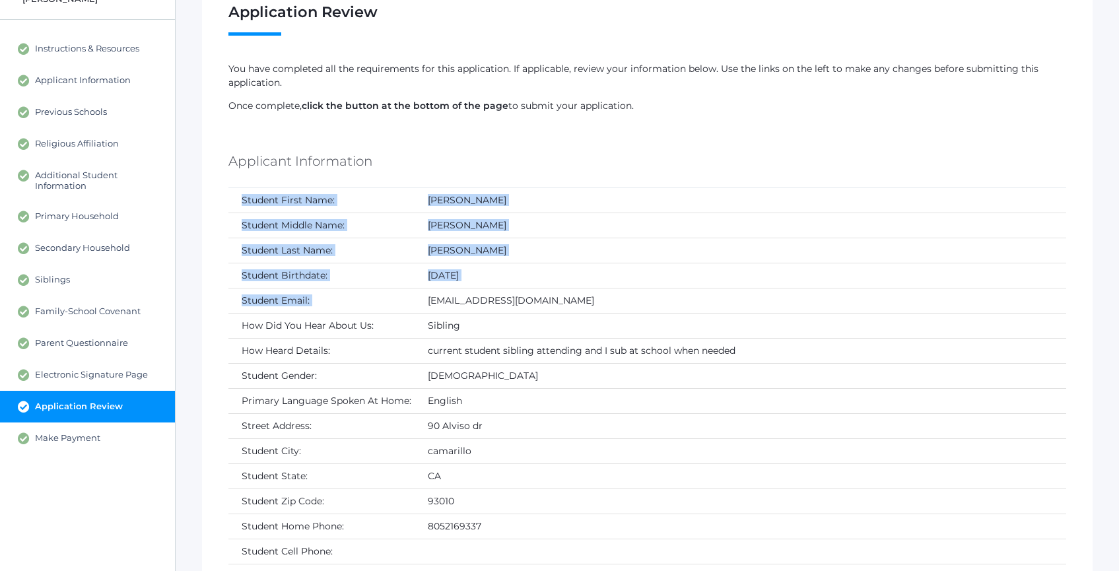
drag, startPoint x: 294, startPoint y: 204, endPoint x: 537, endPoint y: 293, distance: 258.6
click at [537, 293] on tbody "Student First Name: Jen Student Middle Name: Michael Student Last Name: Lehr St…" at bounding box center [647, 426] width 838 height 477
click at [538, 293] on td "rdhotmm@yahoo.com" at bounding box center [741, 300] width 652 height 25
drag, startPoint x: 526, startPoint y: 287, endPoint x: 189, endPoint y: 193, distance: 349.6
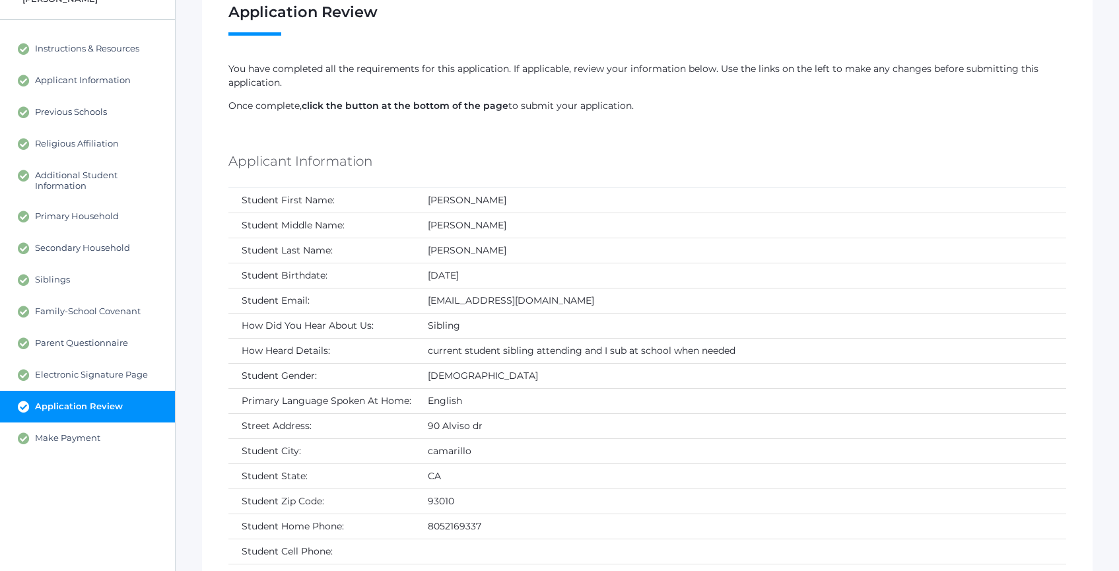
drag, startPoint x: 234, startPoint y: 193, endPoint x: 557, endPoint y: 280, distance: 334.3
click at [559, 280] on td "12/14/2011" at bounding box center [741, 275] width 652 height 25
drag, startPoint x: 539, startPoint y: 277, endPoint x: 287, endPoint y: 188, distance: 268.4
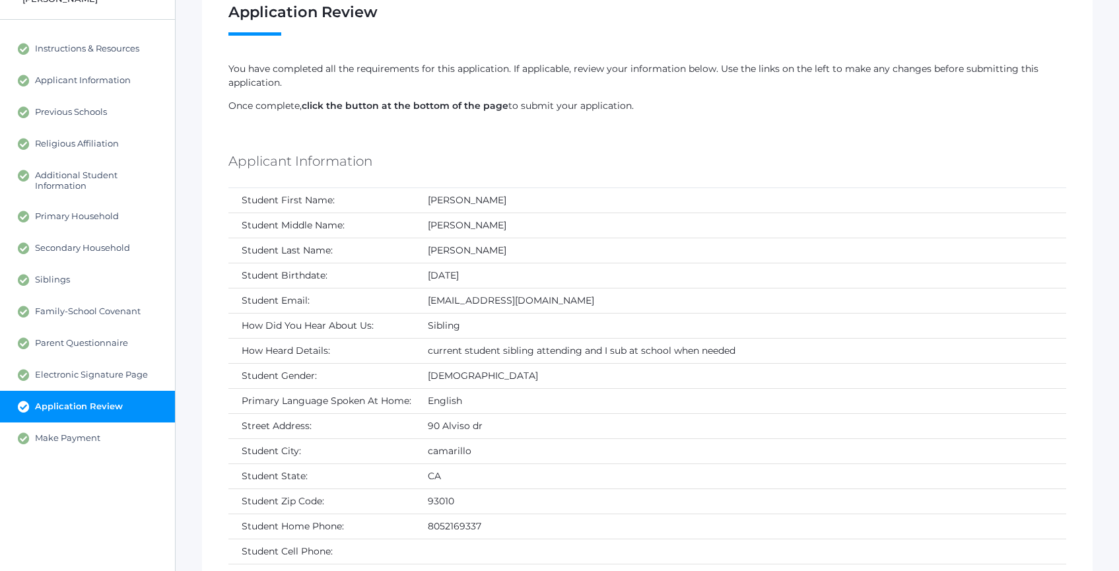
click at [287, 188] on tbody "Student First Name: Jen Student Middle Name: Michael Student Last Name: Lehr St…" at bounding box center [647, 426] width 838 height 477
drag, startPoint x: 286, startPoint y: 188, endPoint x: 324, endPoint y: 205, distance: 42.0
click at [286, 188] on td "Student First Name:" at bounding box center [321, 200] width 186 height 25
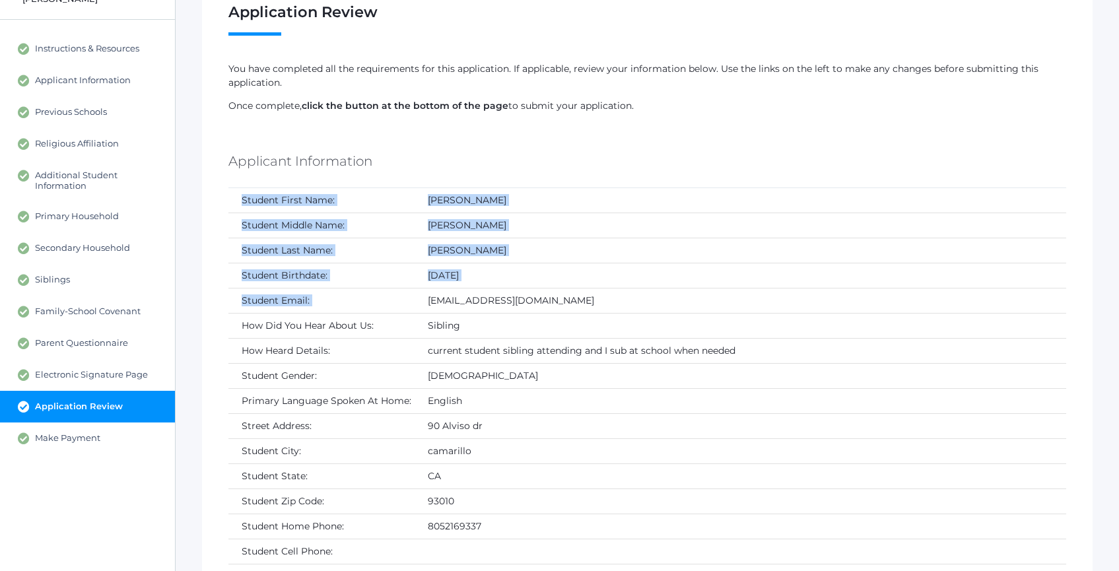
drag, startPoint x: 324, startPoint y: 205, endPoint x: 490, endPoint y: 288, distance: 185.5
click at [490, 288] on tbody "Student First Name: Jen Student Middle Name: Michael Student Last Name: Lehr St…" at bounding box center [647, 426] width 838 height 477
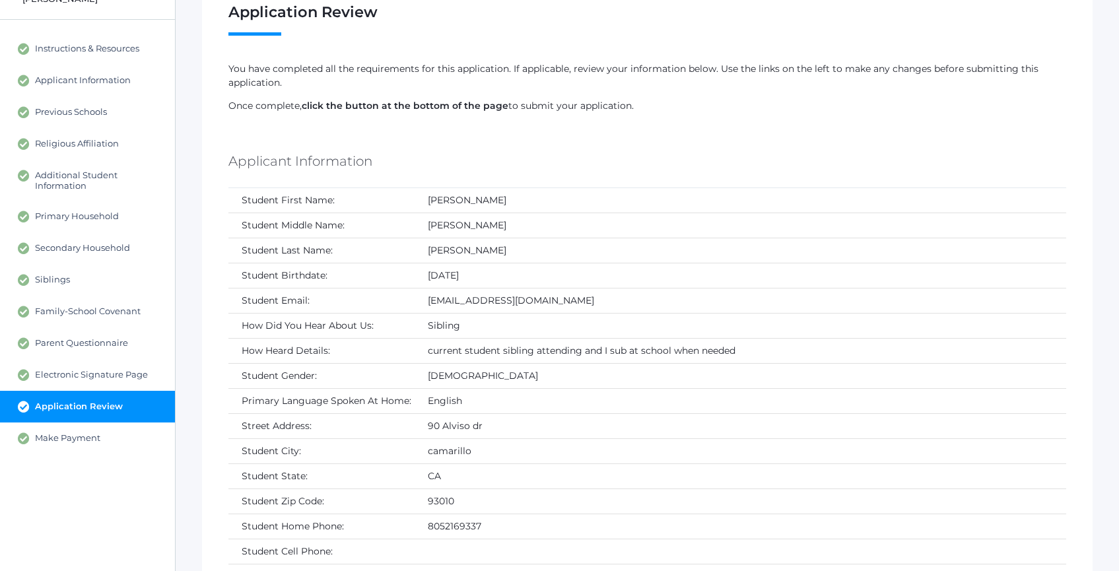
click at [489, 286] on td "12/14/2011" at bounding box center [741, 275] width 652 height 25
drag, startPoint x: 485, startPoint y: 283, endPoint x: 229, endPoint y: 203, distance: 267.9
click at [230, 203] on tbody "Student First Name: Jen Student Middle Name: Michael Student Last Name: Lehr St…" at bounding box center [647, 426] width 838 height 477
click at [229, 202] on td "Student First Name:" at bounding box center [321, 200] width 186 height 25
drag, startPoint x: 292, startPoint y: 207, endPoint x: 507, endPoint y: 273, distance: 225.2
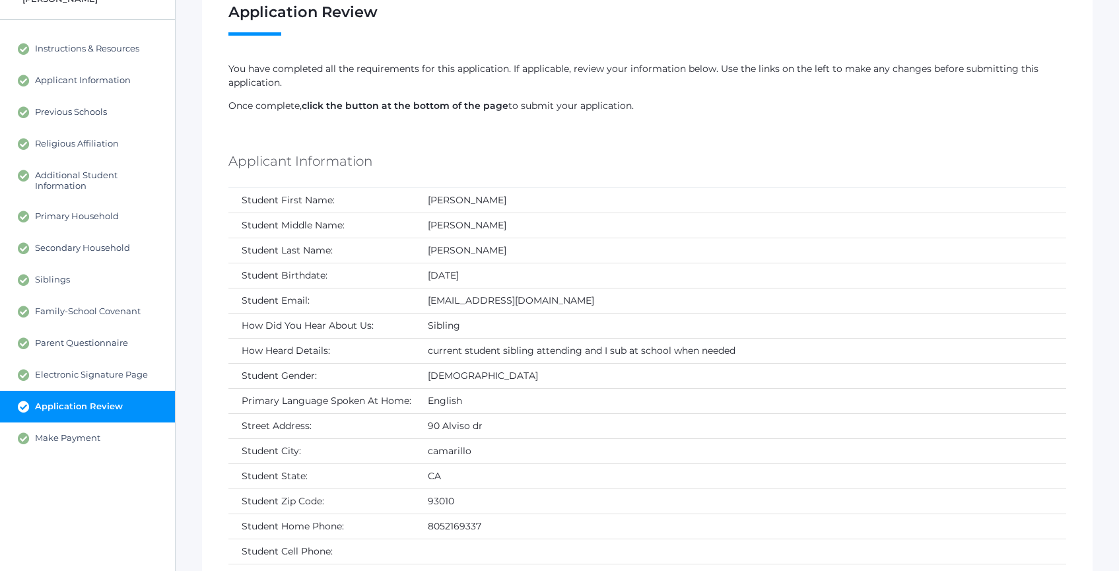
click at [507, 273] on tbody "Student First Name: Jen Student Middle Name: Michael Student Last Name: Lehr St…" at bounding box center [647, 426] width 838 height 477
click at [508, 273] on td "12/14/2011" at bounding box center [741, 275] width 652 height 25
drag, startPoint x: 505, startPoint y: 274, endPoint x: 229, endPoint y: 182, distance: 291.1
click at [228, 181] on div "Applicant Information" at bounding box center [647, 163] width 838 height 49
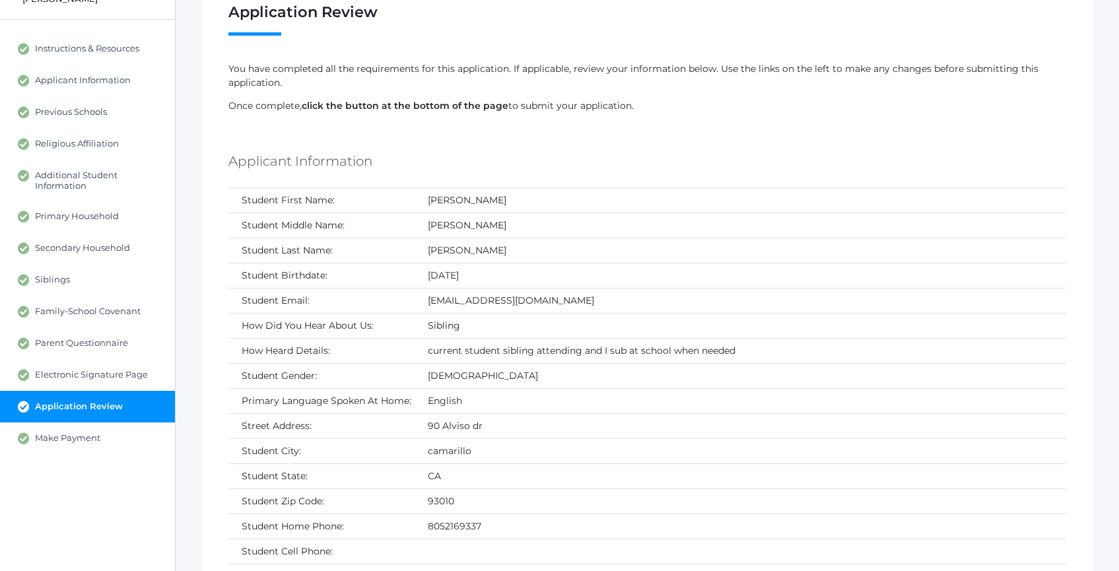
drag, startPoint x: 228, startPoint y: 181, endPoint x: 510, endPoint y: 285, distance: 300.6
click at [510, 285] on td "12/14/2011" at bounding box center [741, 275] width 652 height 25
drag, startPoint x: 505, startPoint y: 283, endPoint x: 199, endPoint y: 195, distance: 318.1
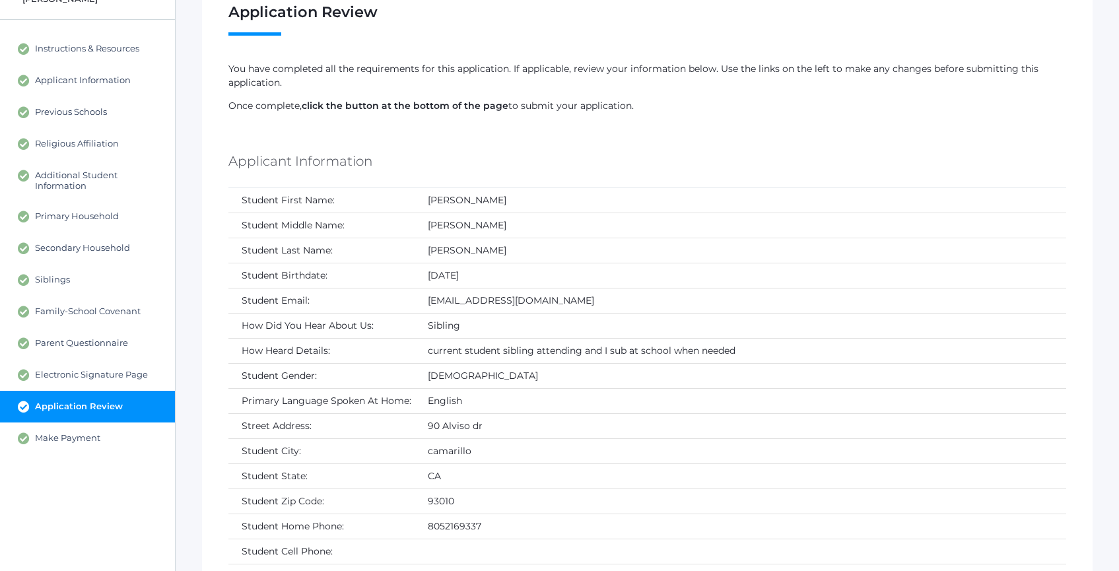
drag, startPoint x: 257, startPoint y: 203, endPoint x: 504, endPoint y: 276, distance: 258.1
click at [506, 277] on td "12/14/2011" at bounding box center [741, 275] width 652 height 25
drag, startPoint x: 498, startPoint y: 277, endPoint x: 234, endPoint y: 186, distance: 279.2
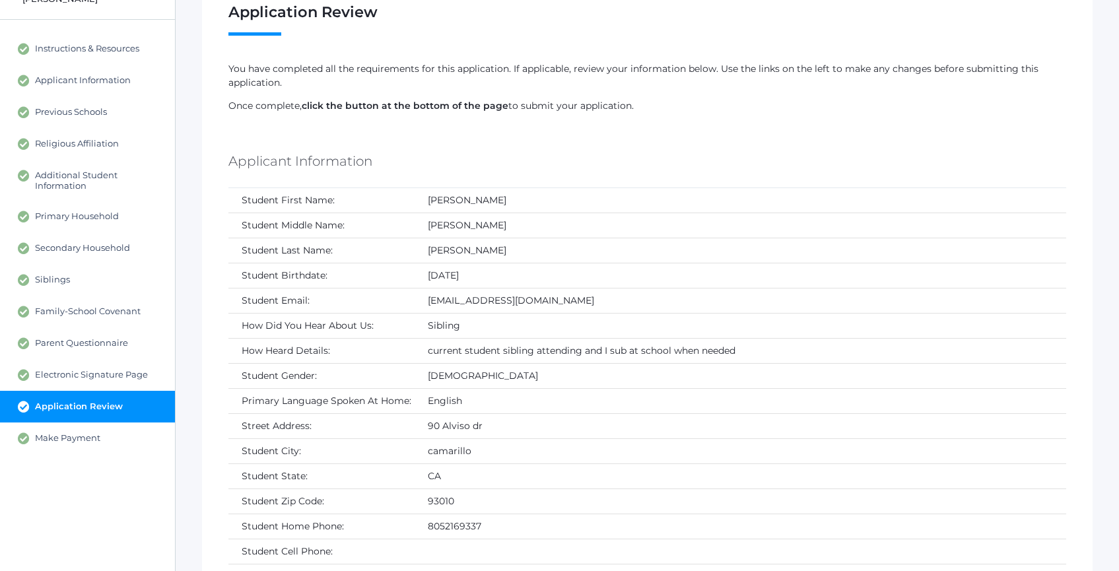
click at [235, 187] on div "Applicant Information" at bounding box center [647, 163] width 838 height 49
drag, startPoint x: 251, startPoint y: 191, endPoint x: 485, endPoint y: 283, distance: 251.7
click at [485, 285] on tbody "Student First Name: Jen Student Middle Name: Michael Student Last Name: Lehr St…" at bounding box center [647, 426] width 838 height 477
click at [485, 283] on td "12/14/2011" at bounding box center [741, 275] width 652 height 25
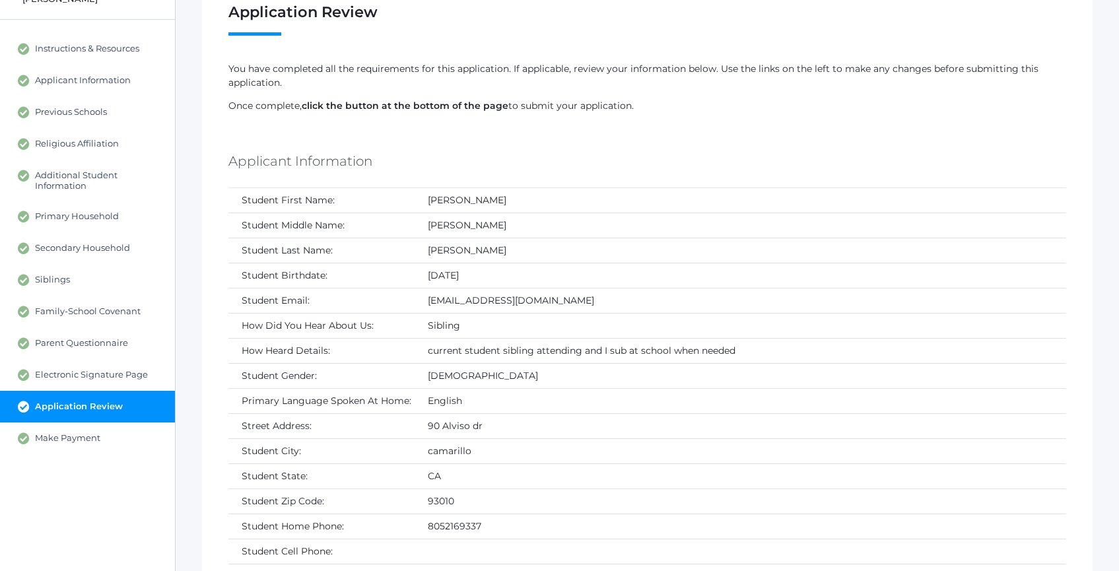
drag, startPoint x: 460, startPoint y: 278, endPoint x: 246, endPoint y: 195, distance: 229.6
click at [246, 195] on tbody "Student First Name: Jen Student Middle Name: Michael Student Last Name: Lehr St…" at bounding box center [647, 426] width 838 height 477
click at [246, 195] on td "Student First Name:" at bounding box center [321, 200] width 186 height 25
drag, startPoint x: 254, startPoint y: 196, endPoint x: 460, endPoint y: 275, distance: 220.7
click at [458, 275] on tbody "Student First Name: Jen Student Middle Name: Michael Student Last Name: Lehr St…" at bounding box center [647, 426] width 838 height 477
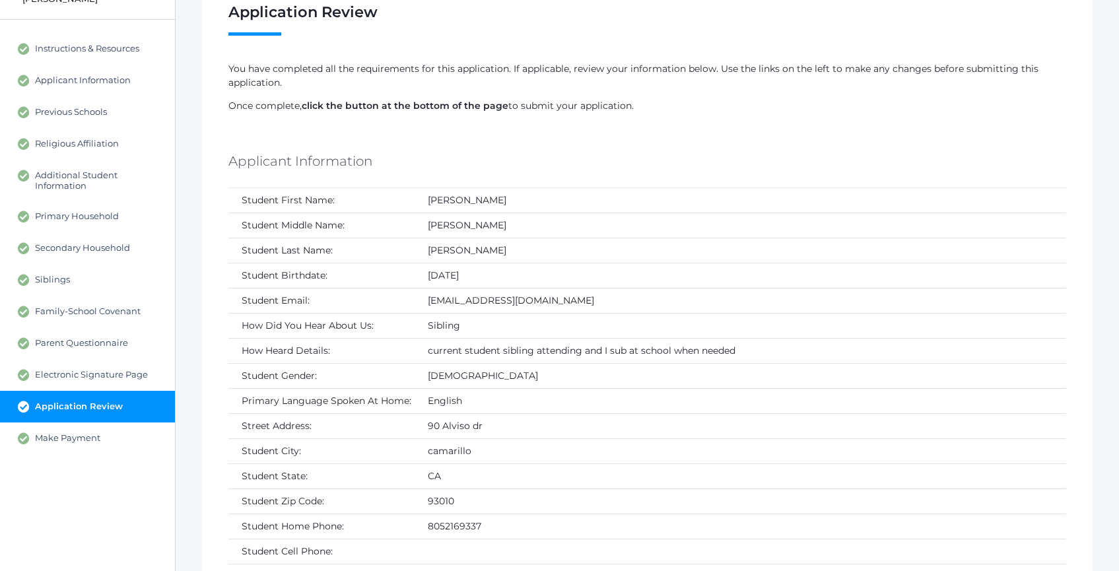
click at [460, 275] on td "12/14/2011" at bounding box center [741, 275] width 652 height 25
click at [466, 283] on td "12/14/2011" at bounding box center [741, 275] width 652 height 25
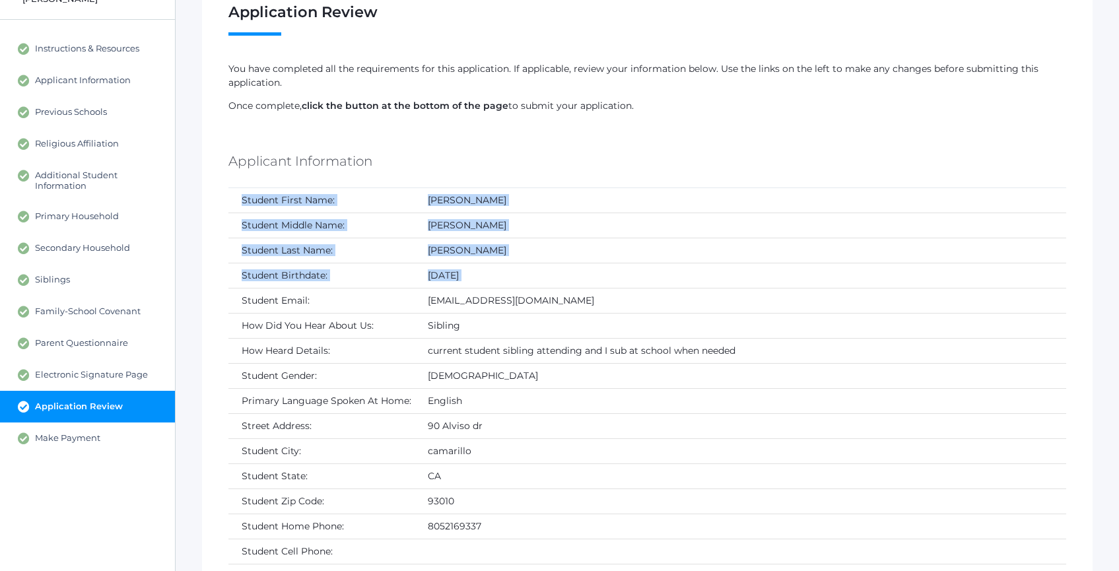
drag, startPoint x: 467, startPoint y: 283, endPoint x: 220, endPoint y: 267, distance: 247.5
click at [269, 271] on td "Student Birthdate:" at bounding box center [321, 275] width 186 height 25
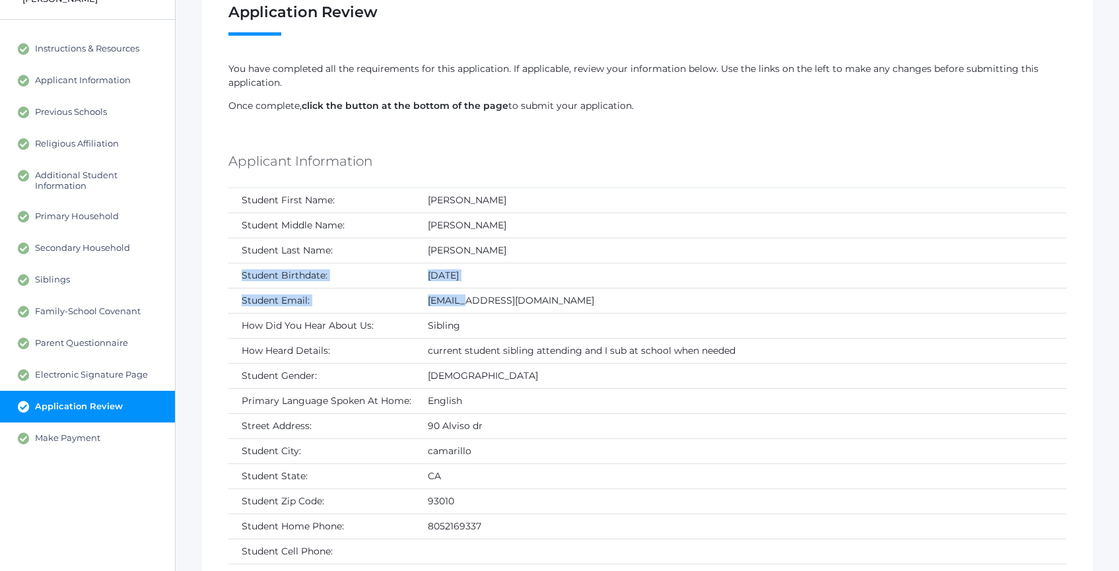
drag, startPoint x: 269, startPoint y: 271, endPoint x: 530, endPoint y: 289, distance: 261.5
click at [530, 289] on tbody "Student First Name: Jen Student Middle Name: Michael Student Last Name: Lehr St…" at bounding box center [647, 426] width 838 height 477
click at [535, 276] on td "12/14/2011" at bounding box center [741, 275] width 652 height 25
drag, startPoint x: 432, startPoint y: 262, endPoint x: 376, endPoint y: 263, distance: 55.5
click at [382, 263] on tbody "Student First Name: Jen Student Middle Name: Michael Student Last Name: Lehr St…" at bounding box center [647, 426] width 838 height 477
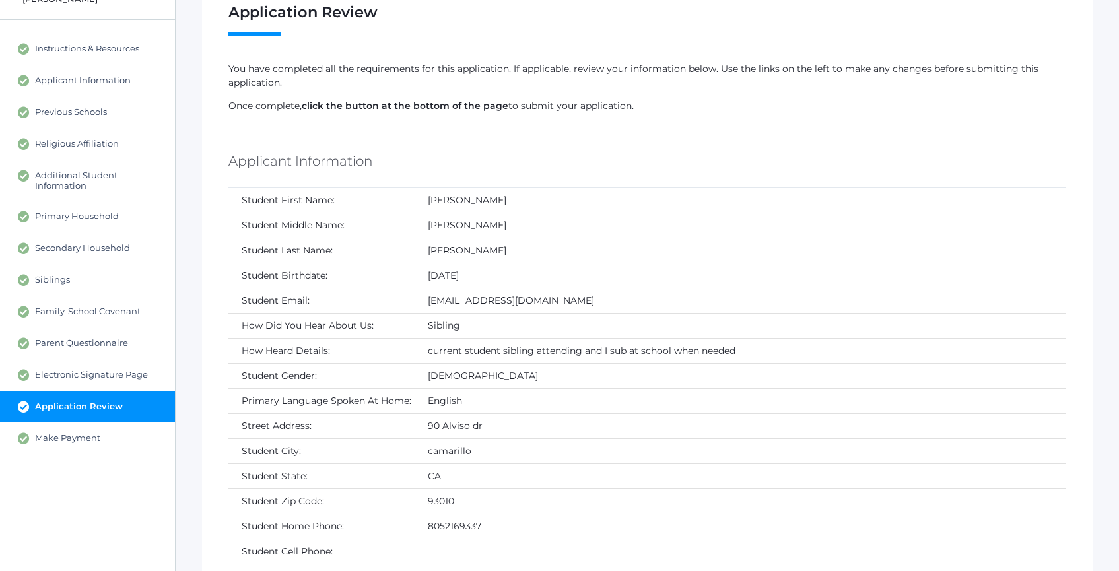
drag, startPoint x: 382, startPoint y: 263, endPoint x: 415, endPoint y: 268, distance: 34.0
click at [385, 264] on td "Student Birthdate:" at bounding box center [321, 275] width 186 height 25
drag, startPoint x: 442, startPoint y: 269, endPoint x: 476, endPoint y: 271, distance: 33.7
click at [468, 269] on td "12/14/2011" at bounding box center [741, 275] width 652 height 25
drag, startPoint x: 476, startPoint y: 271, endPoint x: 493, endPoint y: 275, distance: 17.6
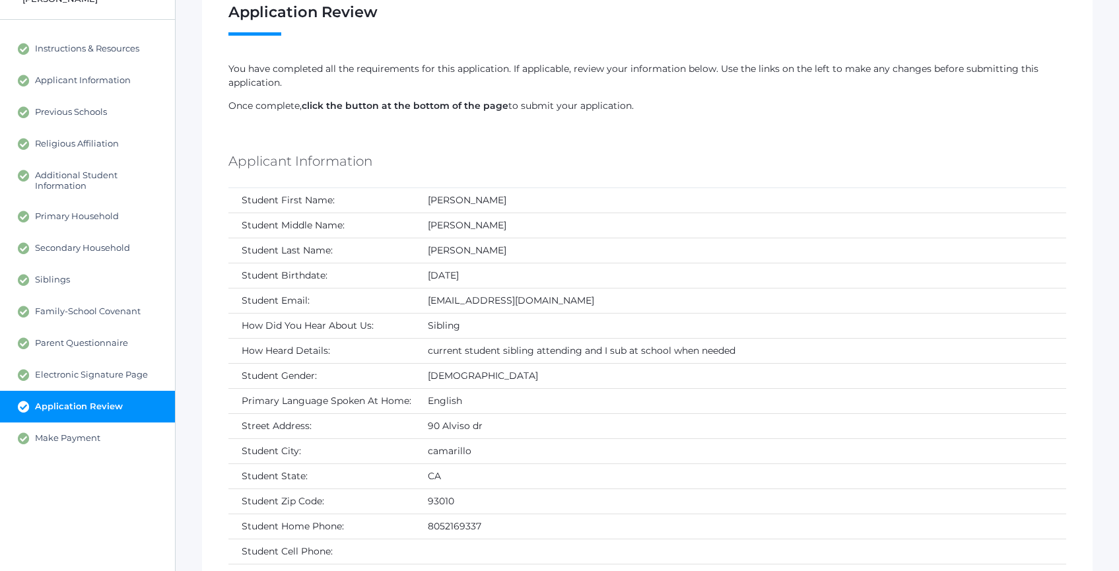
click at [491, 273] on td "12/14/2011" at bounding box center [741, 275] width 652 height 25
click at [493, 275] on td "12/14/2011" at bounding box center [741, 275] width 652 height 25
drag, startPoint x: 489, startPoint y: 272, endPoint x: 481, endPoint y: 273, distance: 8.0
click at [487, 273] on td "12/14/2011" at bounding box center [741, 275] width 652 height 25
click at [486, 282] on td "12/14/2011" at bounding box center [741, 275] width 652 height 25
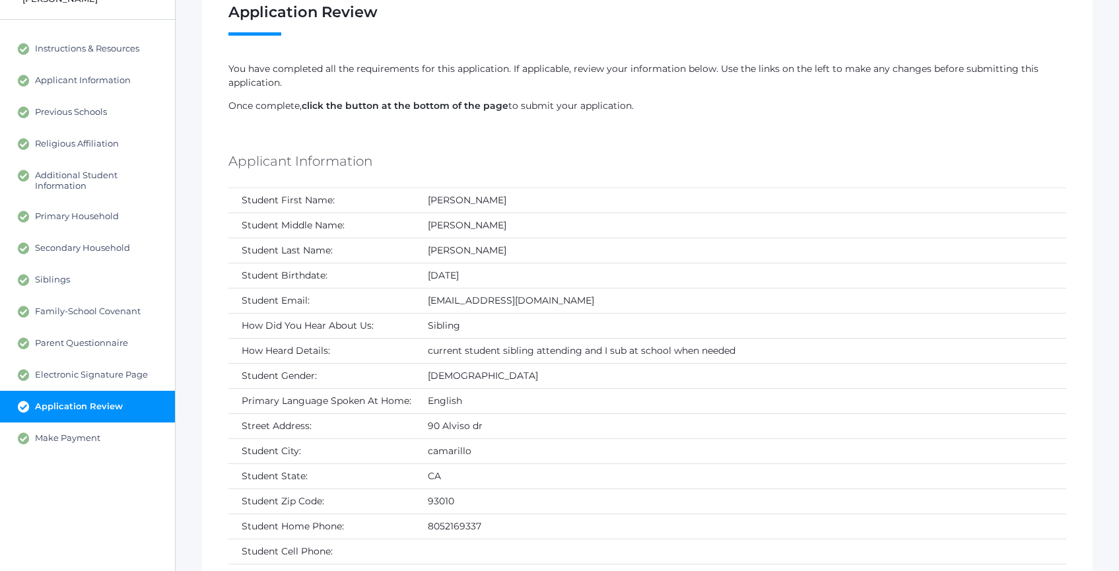
click at [484, 280] on td "12/14/2011" at bounding box center [741, 275] width 652 height 25
click at [484, 279] on td "12/14/2011" at bounding box center [741, 275] width 652 height 25
click at [518, 275] on td "12/14/2011" at bounding box center [741, 275] width 652 height 25
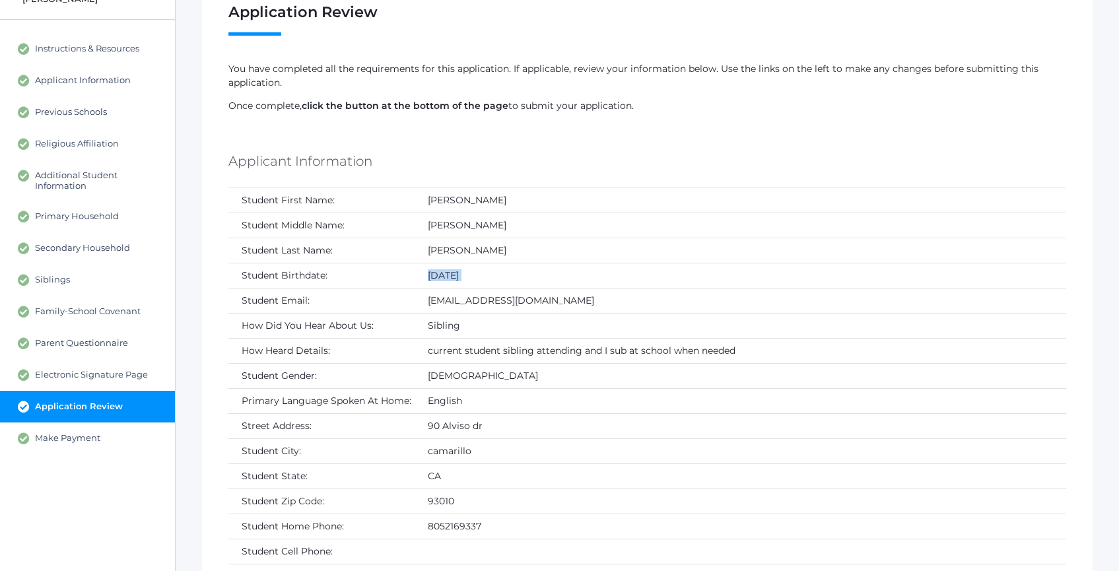
click at [518, 275] on td "12/14/2011" at bounding box center [741, 275] width 652 height 25
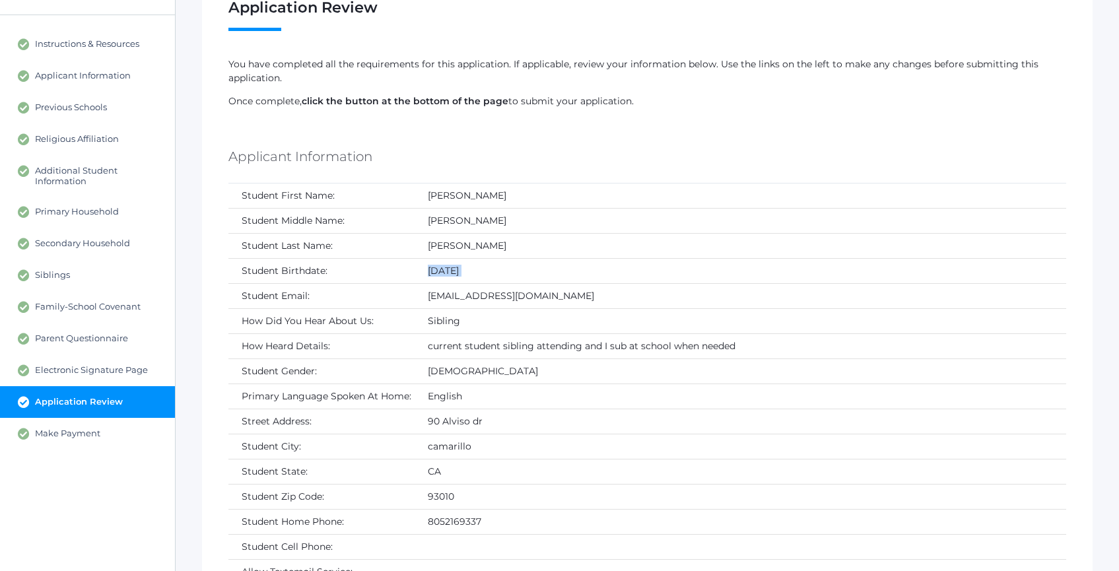
scroll to position [107, 0]
drag
click at [584, 279] on td "12/14/2011" at bounding box center [741, 270] width 652 height 25
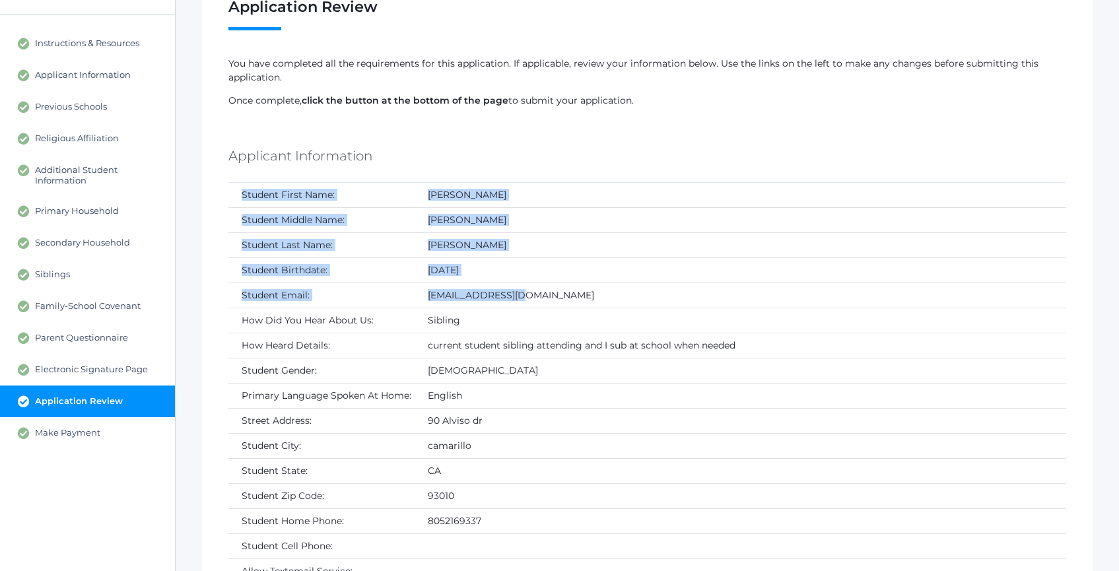
click at [628, 283] on td "rdhotmm@yahoo.com" at bounding box center [741, 295] width 652 height 25
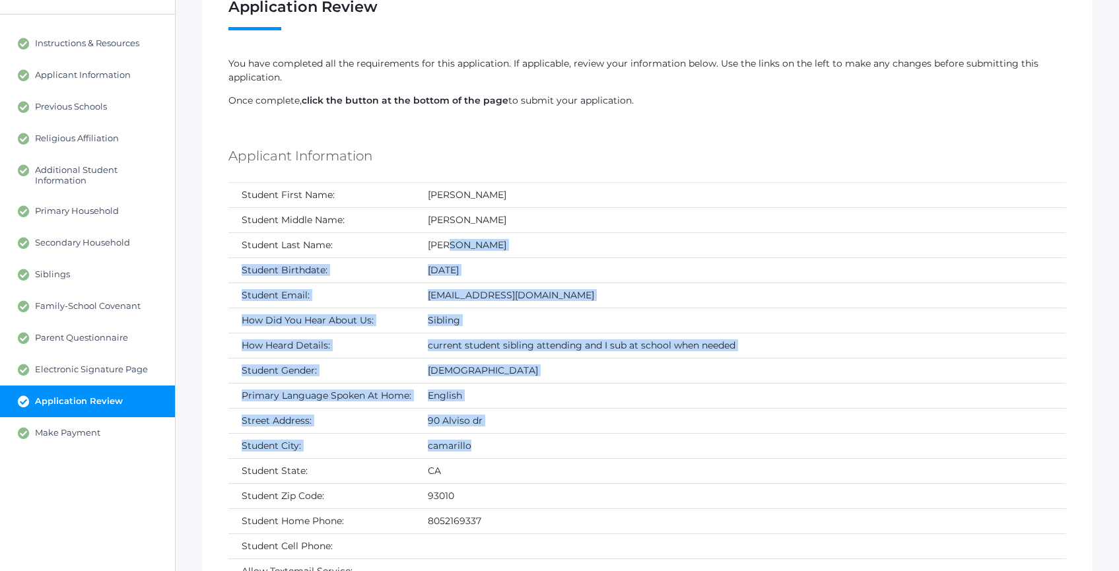
click at [652, 444] on tbody "Student First Name: Jen Student Middle Name: Michael Student Last Name: Lehr St…" at bounding box center [647, 421] width 838 height 477
click at [656, 448] on td "camarillo" at bounding box center [741, 445] width 652 height 25
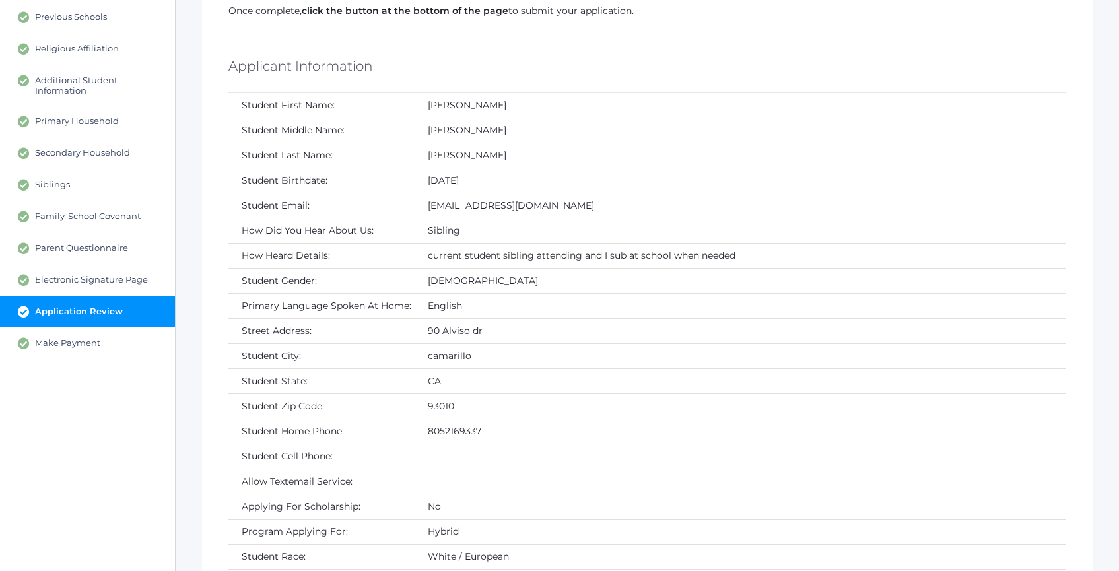
scroll to position [228, 0]
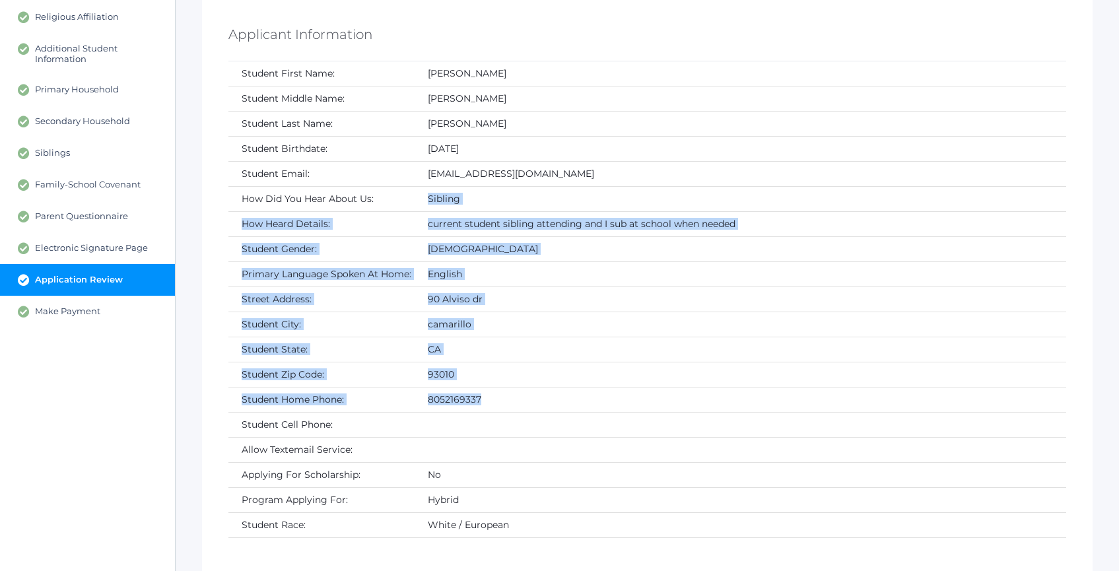
click at [623, 410] on tbody "Student First Name: Jen Student Middle Name: Michael Student Last Name: Lehr St…" at bounding box center [647, 299] width 838 height 477
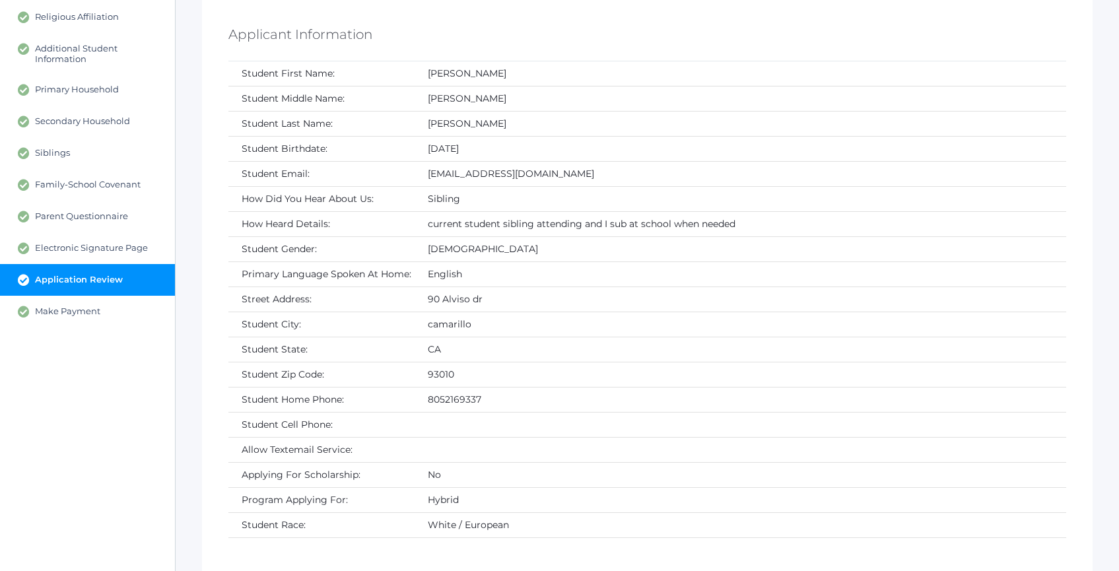
click at [624, 415] on td at bounding box center [741, 424] width 652 height 25
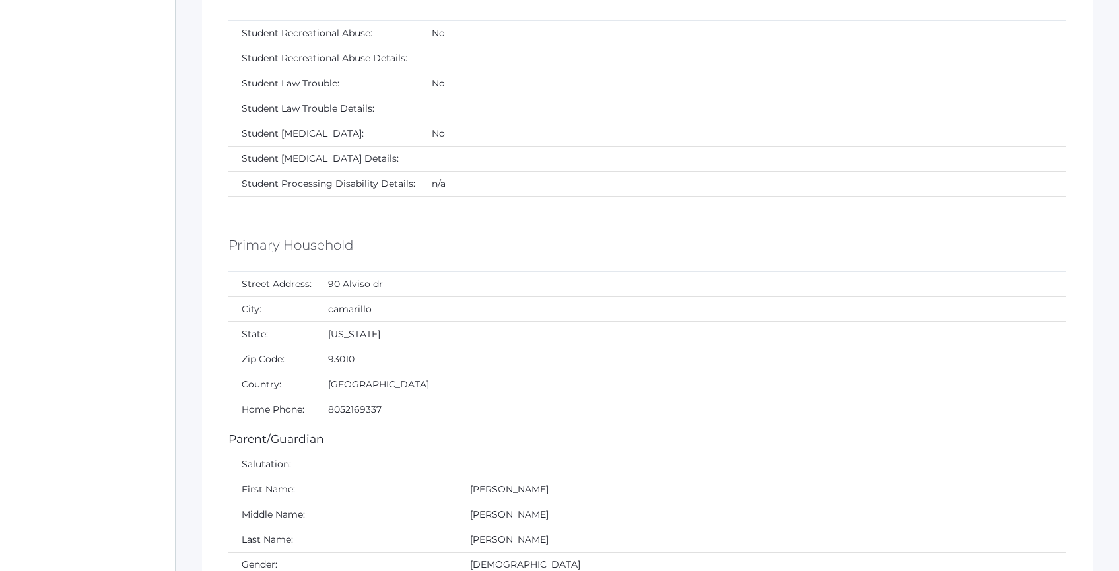
scroll to position [1399, 0]
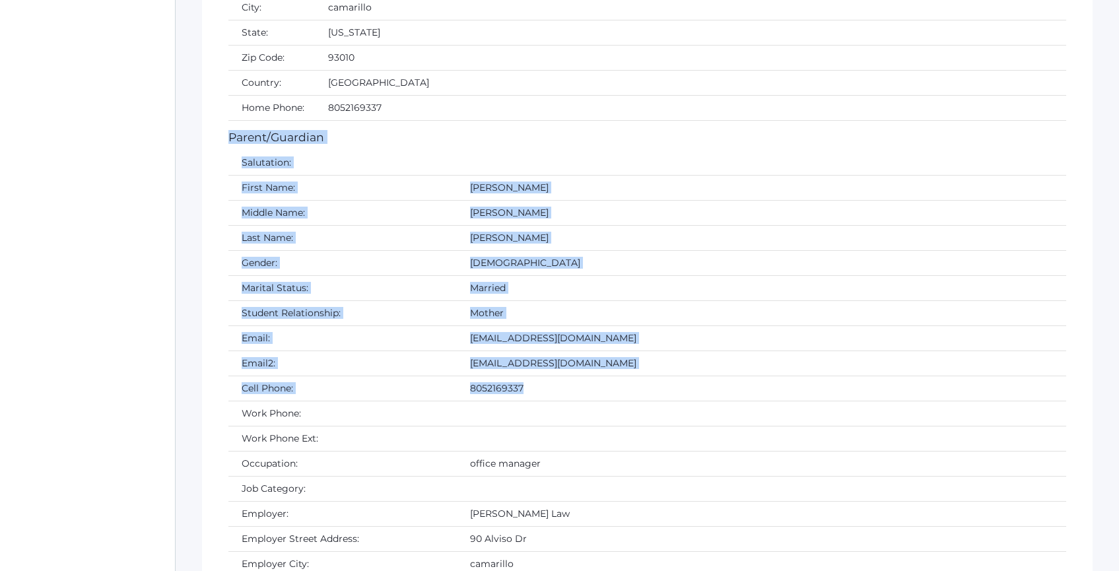
click at [626, 461] on td "office manager" at bounding box center [761, 463] width 609 height 25
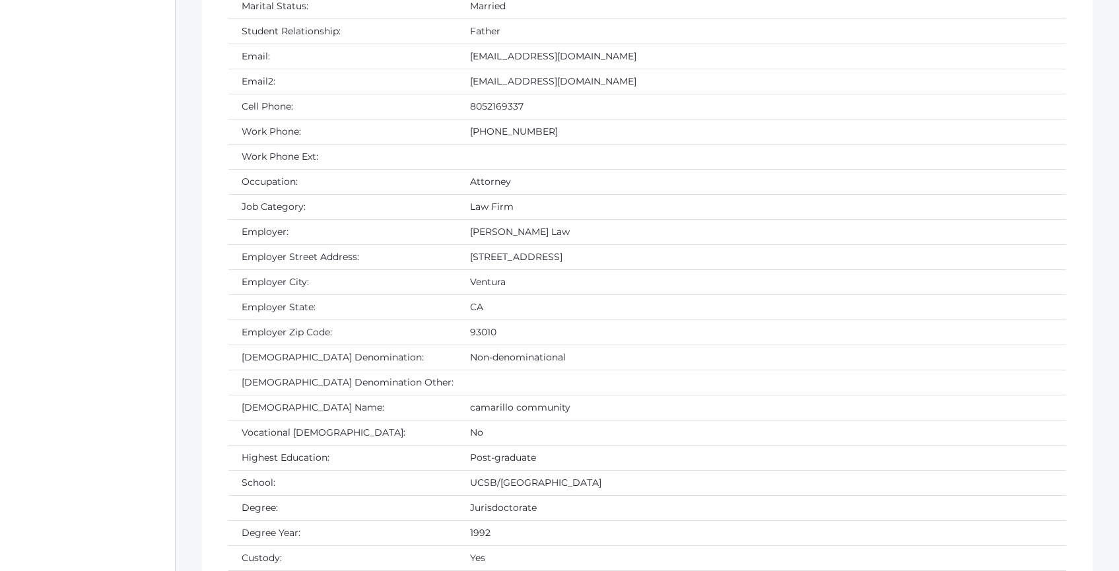
scroll to position [2599, 0]
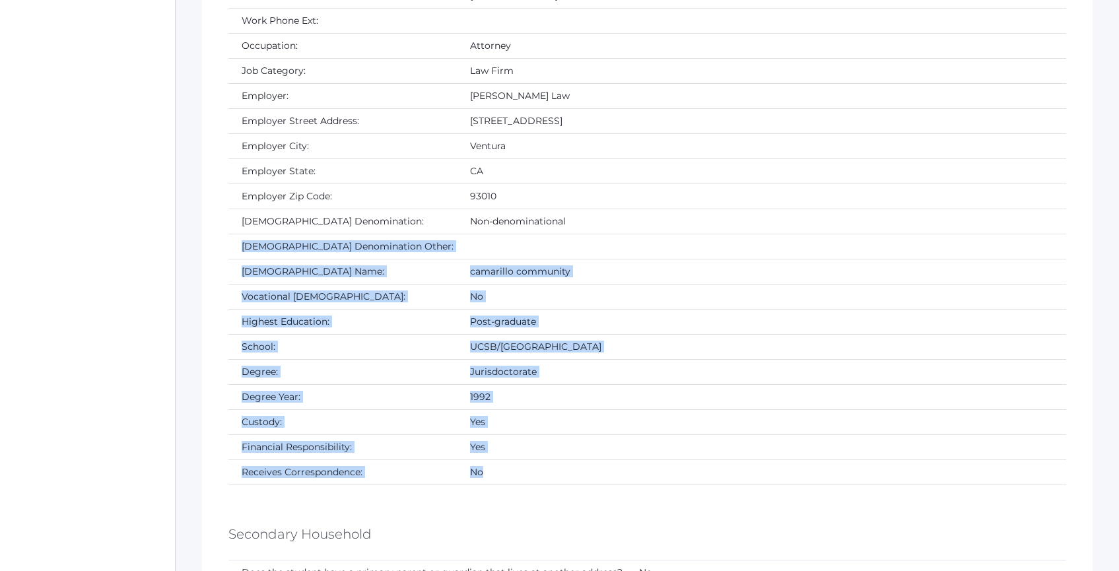
click at [576, 467] on tbody "Salutation: First Name: david Middle Name: Last Name: lehr Gender: Male Marital…" at bounding box center [647, 109] width 838 height 753
click at [576, 468] on td "No" at bounding box center [761, 472] width 609 height 25
click at [449, 248] on tbody "Salutation: First Name: david Middle Name: Last Name: lehr Gender: Male Marital…" at bounding box center [647, 109] width 838 height 753
click at [457, 243] on td at bounding box center [761, 246] width 609 height 25
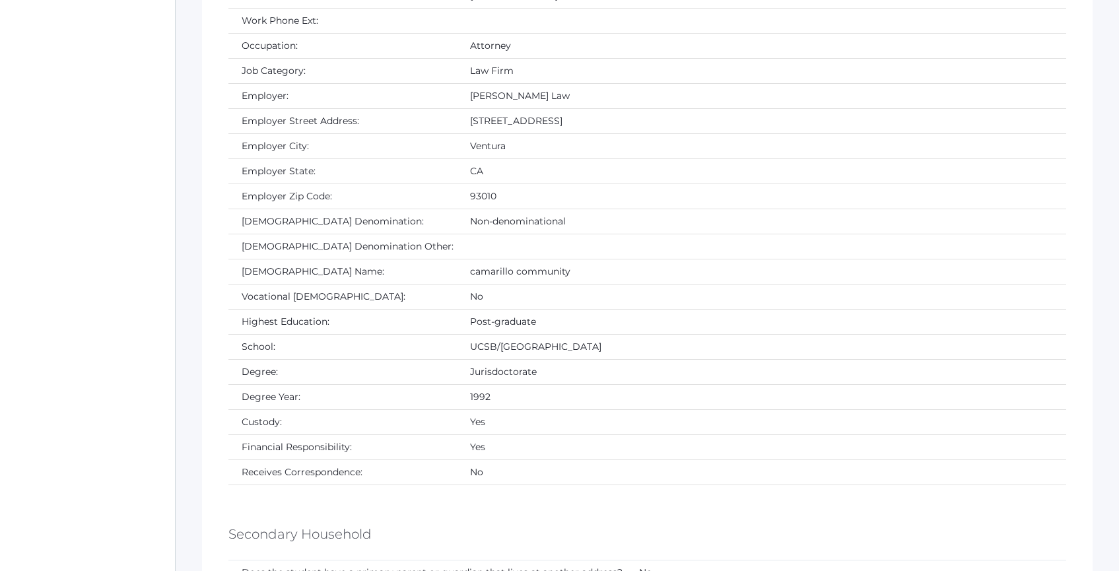
click at [588, 514] on div "Secondary Household" at bounding box center [647, 536] width 838 height 49
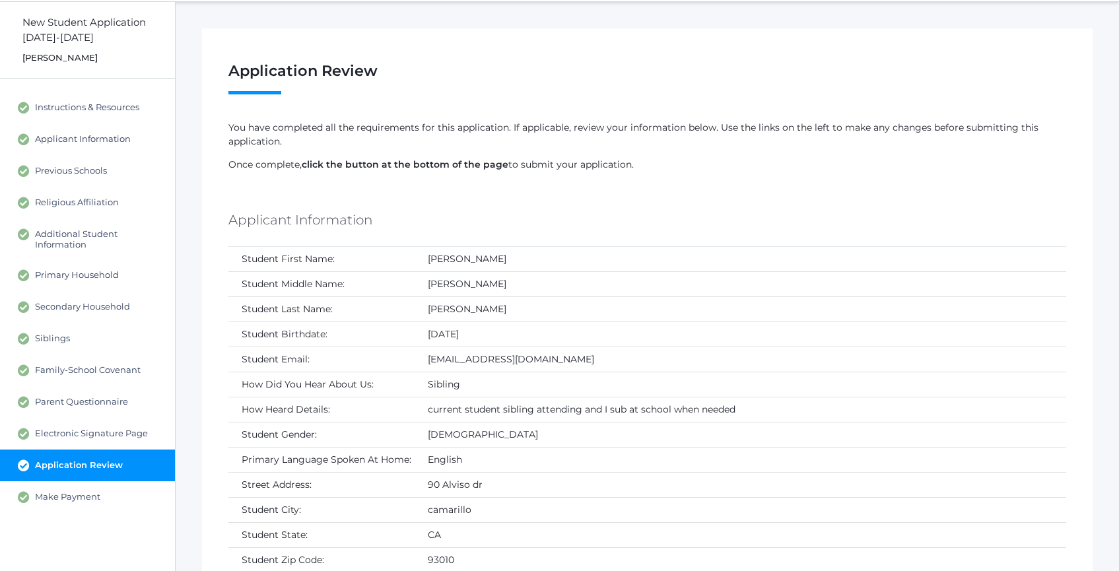
scroll to position [0, 0]
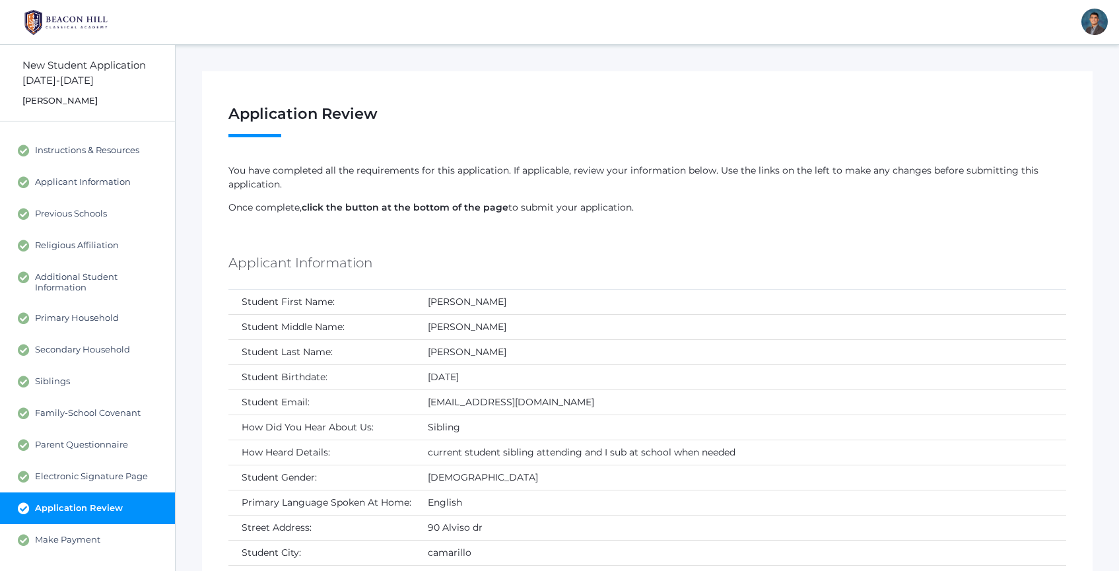
click at [654, 205] on p "Once complete, click the button at the bottom of the page to submit your applic…" at bounding box center [647, 208] width 838 height 14
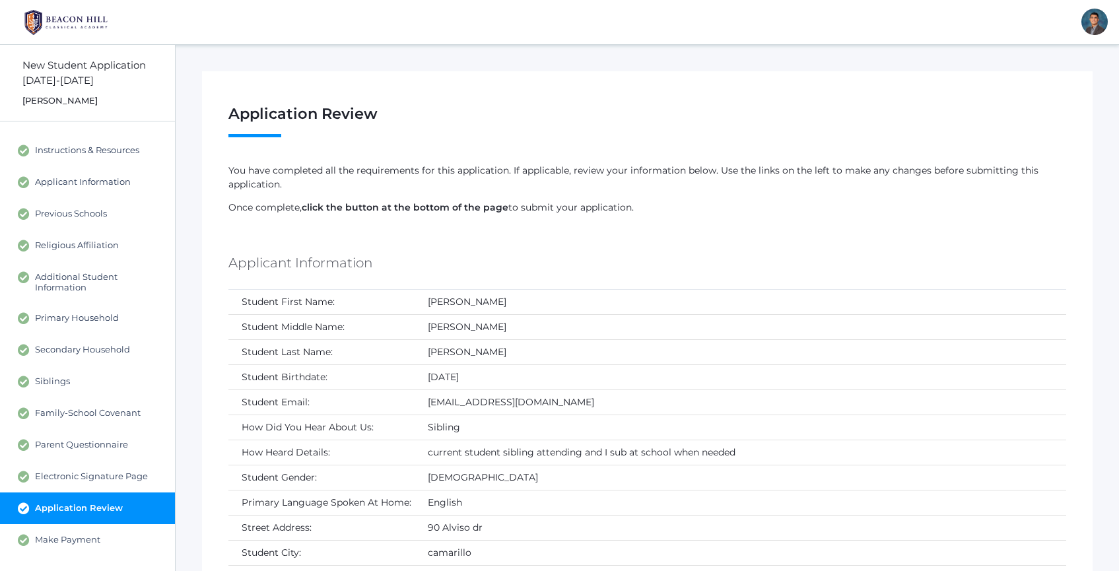
click at [632, 188] on p "You have completed all the requirements for this application. If applicable, re…" at bounding box center [647, 178] width 838 height 28
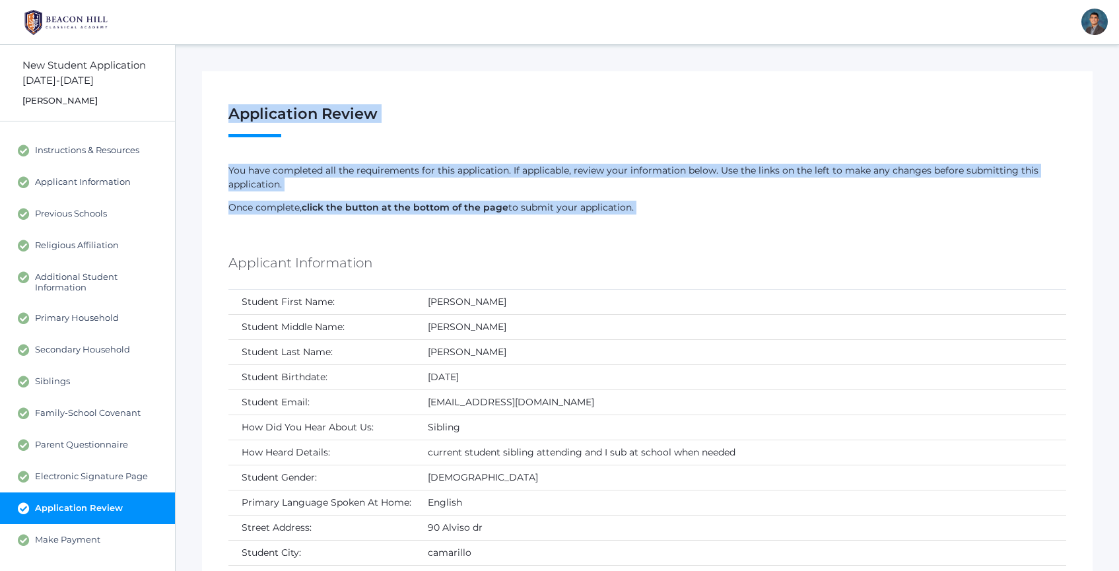
click at [675, 206] on p "Once complete, click the button at the bottom of the page to submit your applic…" at bounding box center [647, 208] width 838 height 14
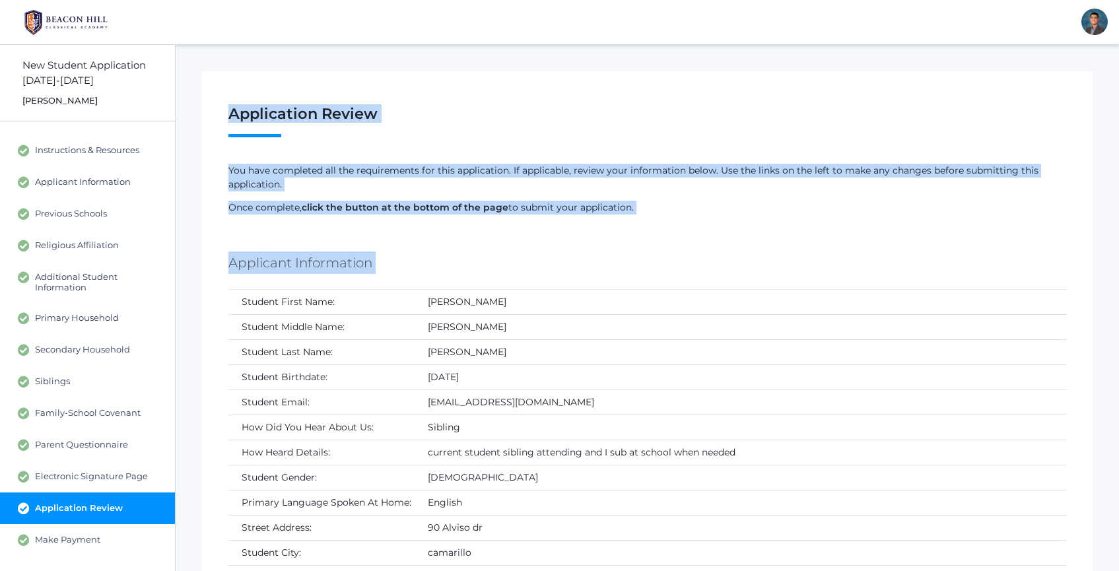
click at [674, 209] on p "Once complete, click the button at the bottom of the page to submit your applic…" at bounding box center [647, 208] width 838 height 14
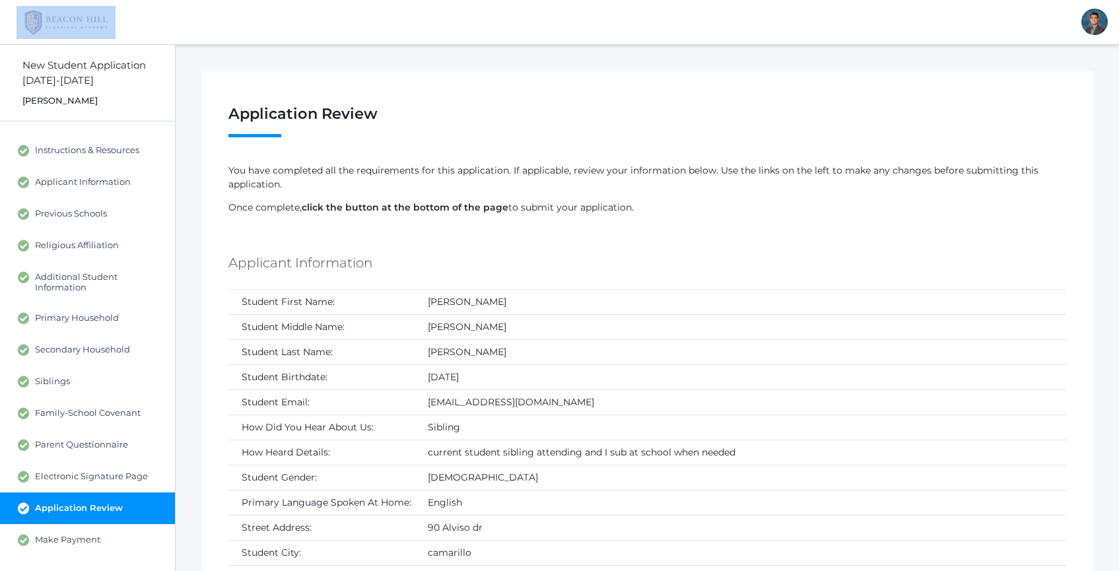
click at [458, 34] on div "signed in as: Lucas Vieira Home Sign Out" at bounding box center [559, 22] width 1119 height 44
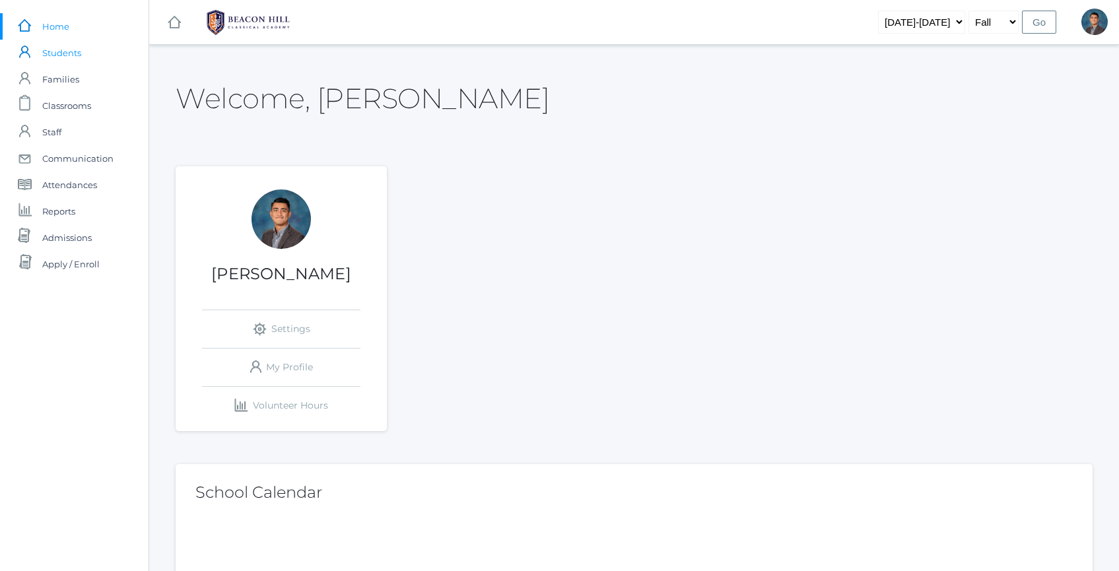
click at [55, 59] on span "Students" at bounding box center [61, 53] width 39 height 26
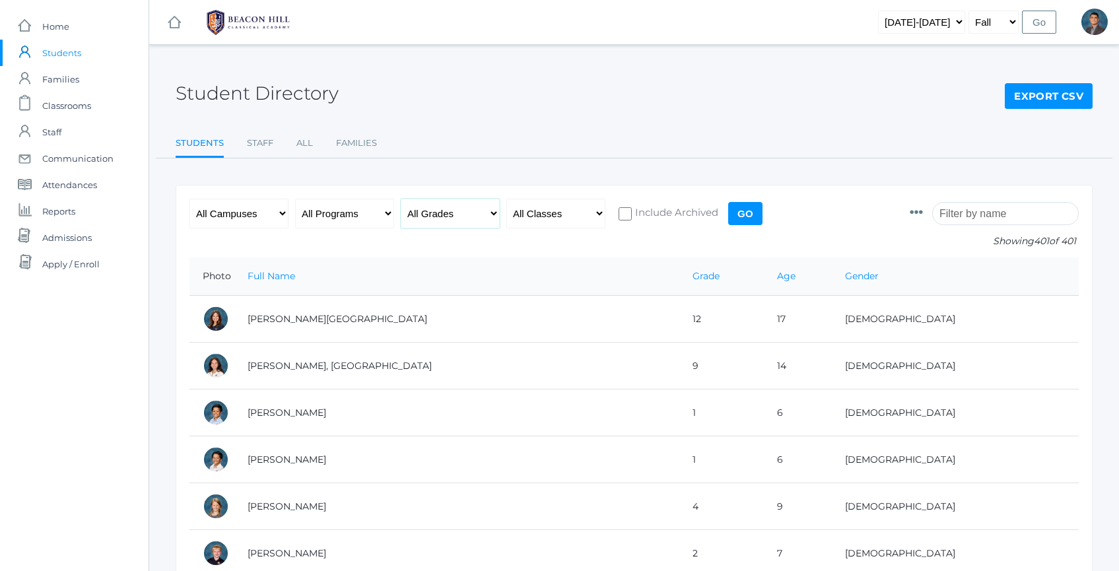
click at [454, 210] on select "All Grades Grammar - Kindergarten - 1st Grade - 2nd Grade - 3rd Grade - 4th Gra…" at bounding box center [450, 214] width 99 height 30
select select "8"
click at [749, 217] on input "Go" at bounding box center [745, 213] width 34 height 23
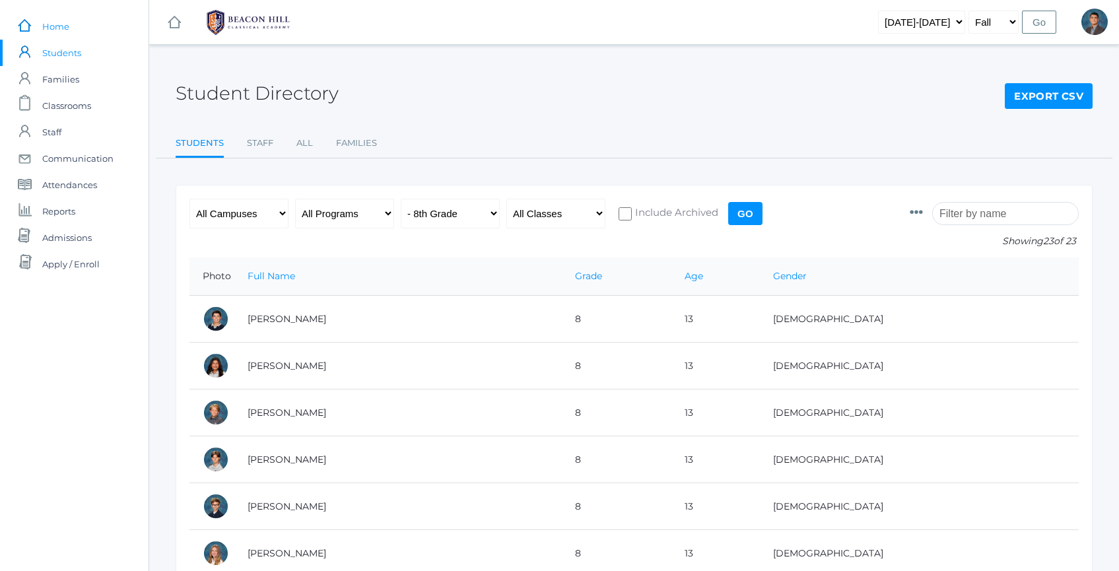
click at [80, 28] on link "icons/ui/navigation/home Created with Sketch. Home" at bounding box center [74, 26] width 149 height 26
